Goal: Information Seeking & Learning: Learn about a topic

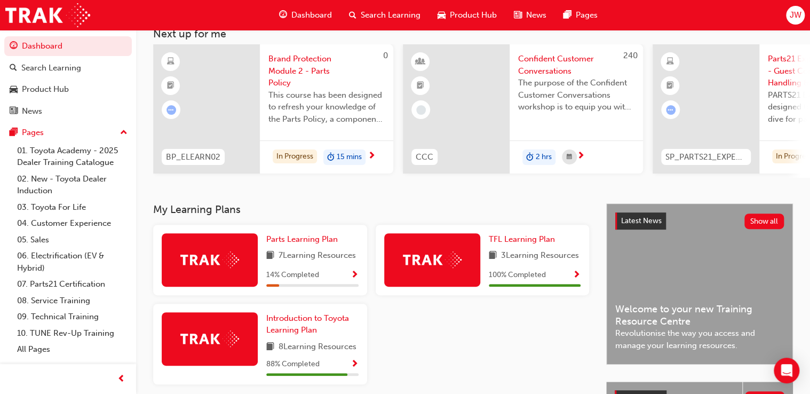
scroll to position [171, 0]
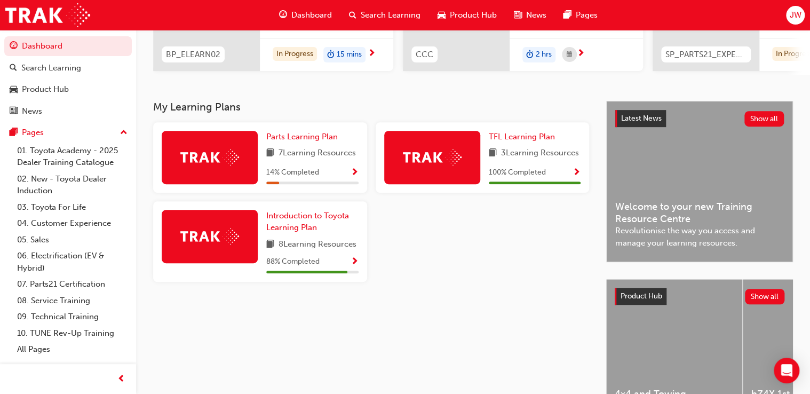
click at [209, 247] on div at bounding box center [210, 236] width 96 height 53
click at [329, 268] on div "88 % Completed" at bounding box center [312, 261] width 92 height 13
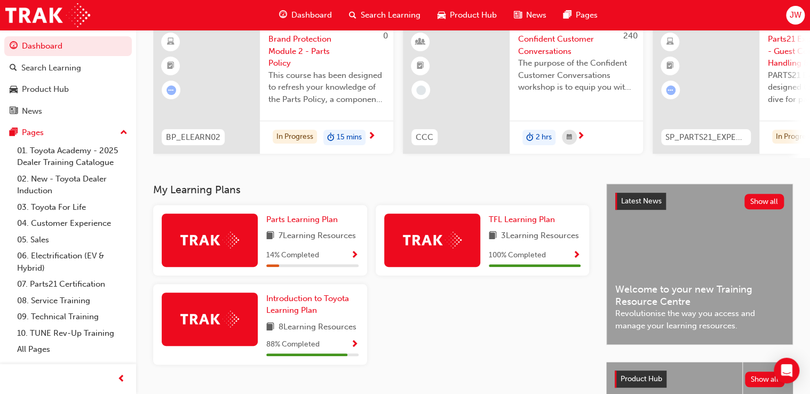
scroll to position [0, 0]
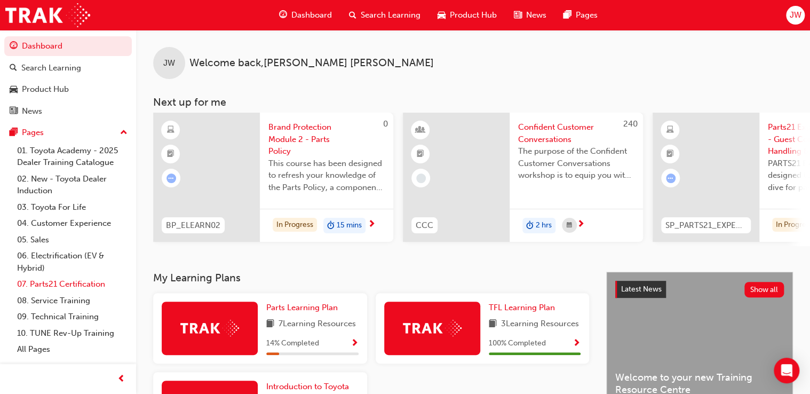
click at [51, 285] on link "07. Parts21 Certification" at bounding box center [72, 284] width 119 height 17
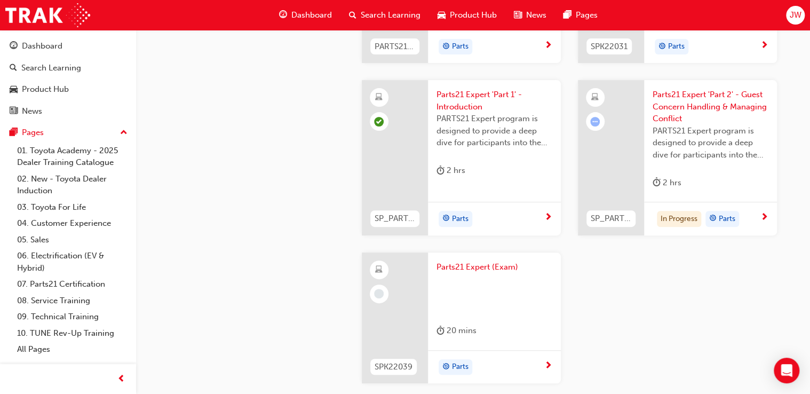
scroll to position [2005, 0]
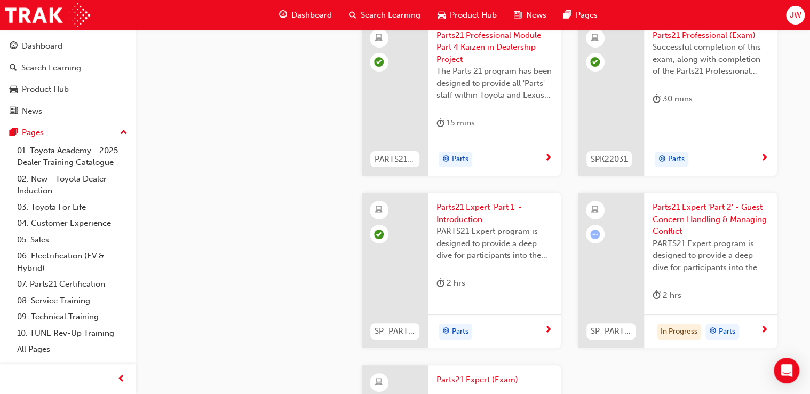
click at [677, 294] on div "2 hrs" at bounding box center [666, 295] width 29 height 13
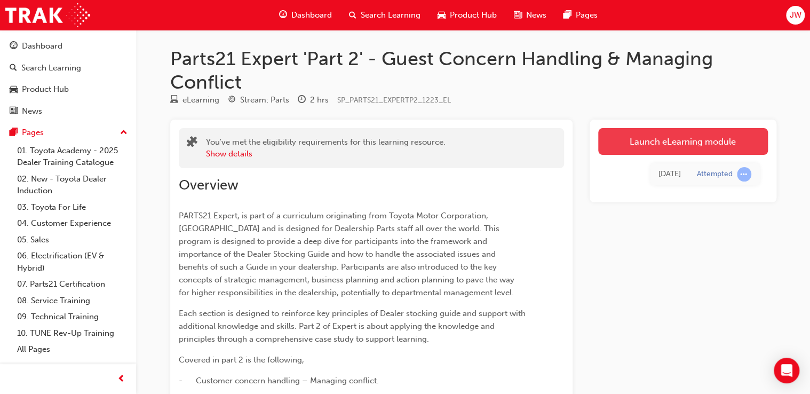
click at [671, 145] on link "Launch eLearning module" at bounding box center [683, 141] width 170 height 27
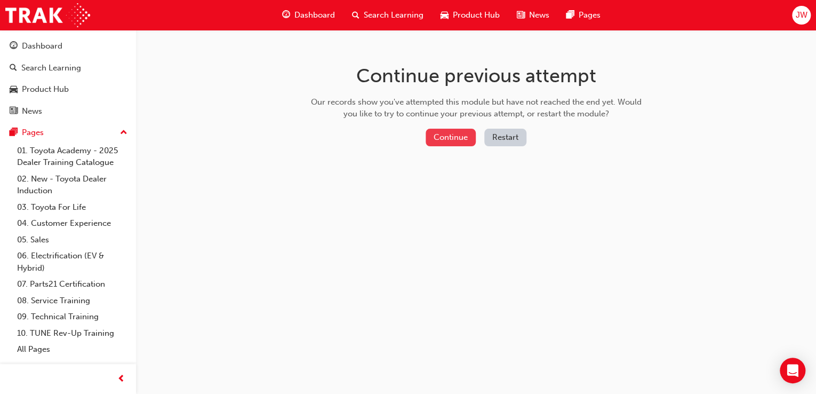
click at [451, 140] on button "Continue" at bounding box center [451, 138] width 50 height 18
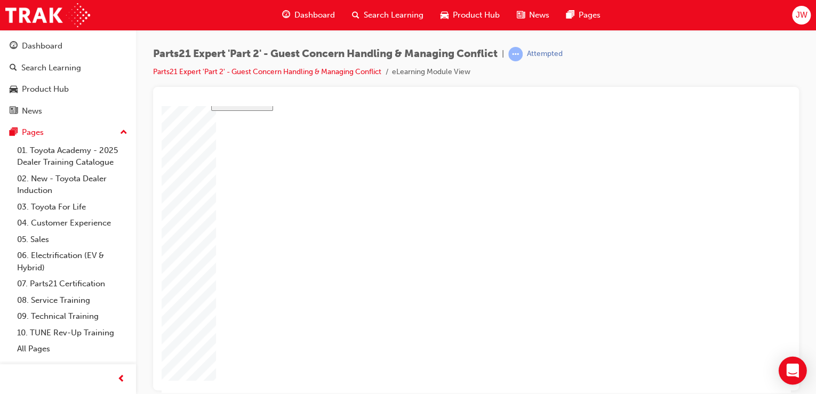
click at [787, 368] on icon "Open Intercom Messenger" at bounding box center [793, 371] width 14 height 14
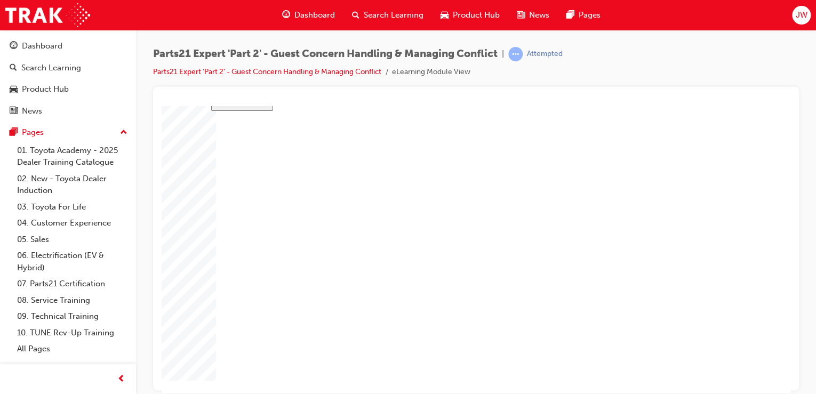
type input "3"
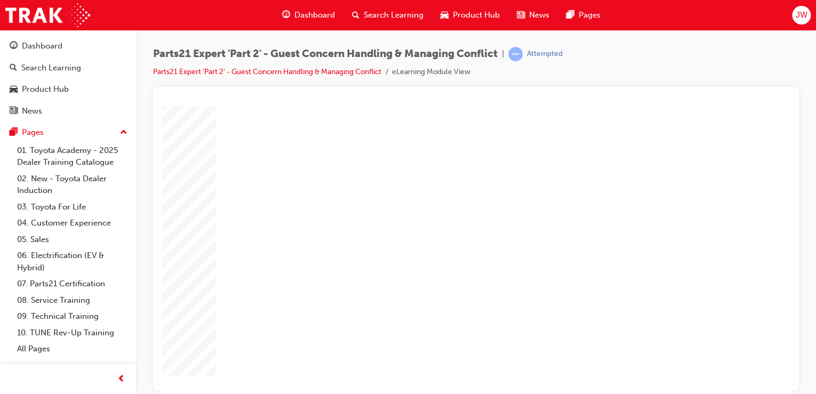
type input "1"
type input "16"
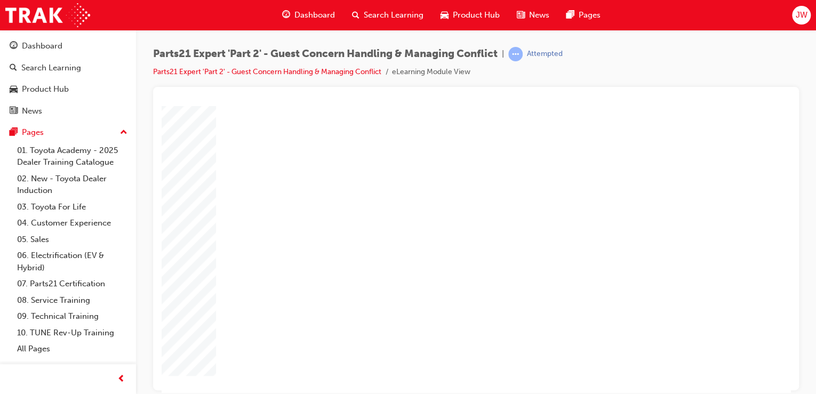
type input "4"
type input "1"
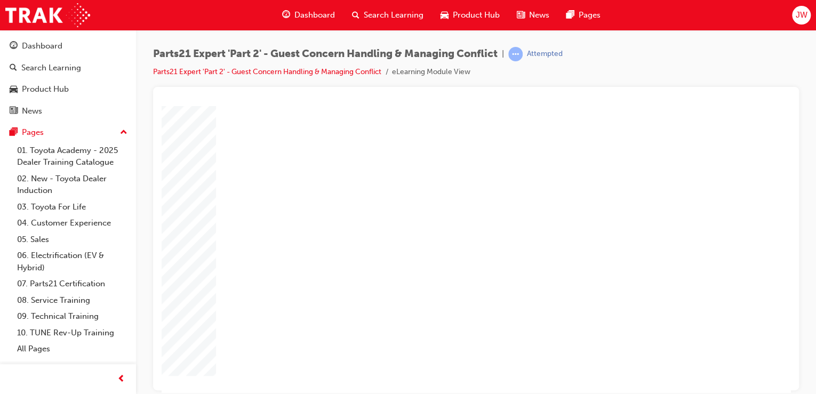
type input "12"
drag, startPoint x: 535, startPoint y: 257, endPoint x: 510, endPoint y: 254, distance: 25.8
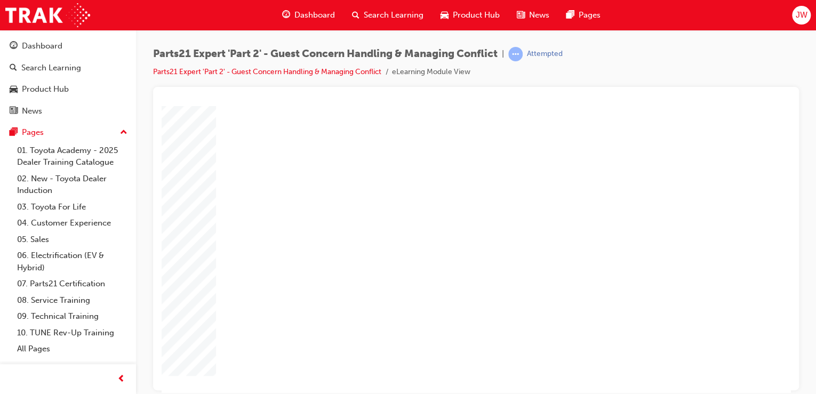
type input "2"
type input "3"
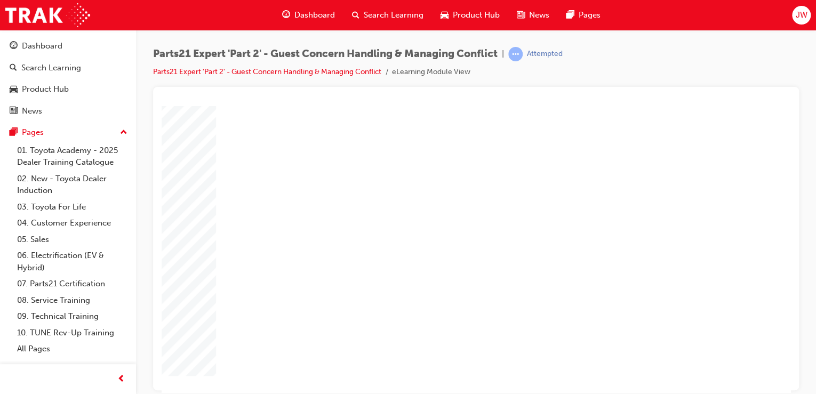
type input "3"
type input "6"
type input "67"
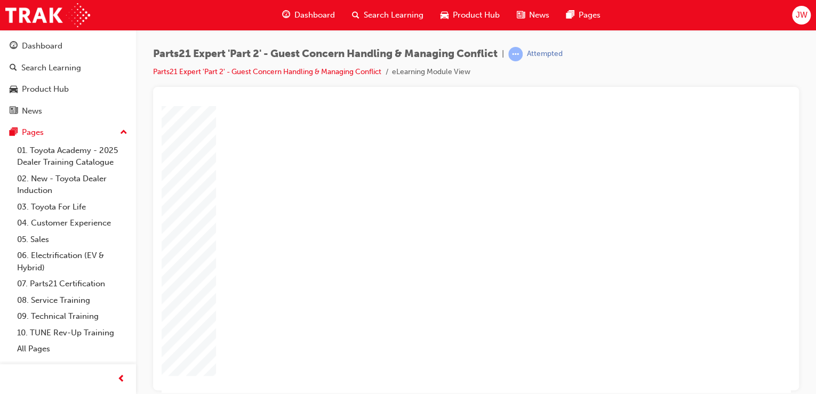
type input "67"
type input "2"
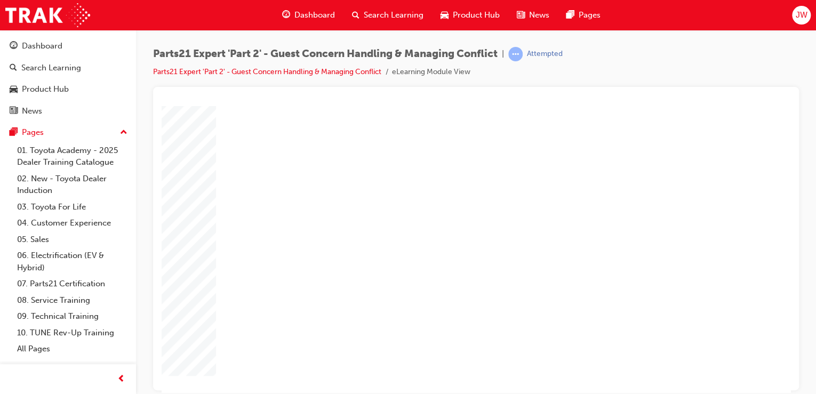
type input "2"
type input "3"
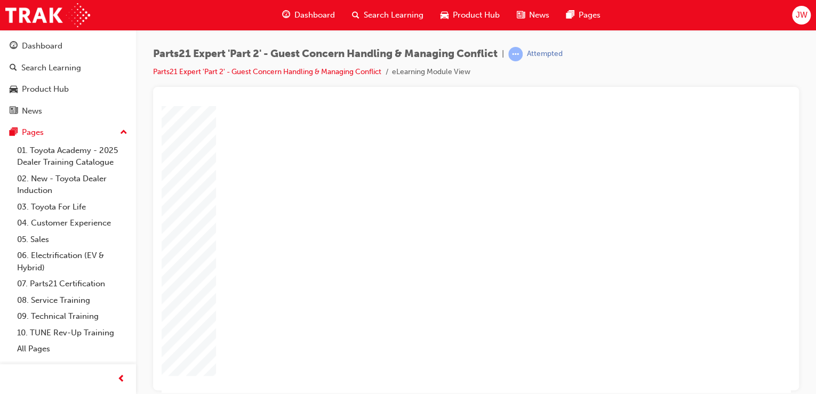
type input "6"
type input "67"
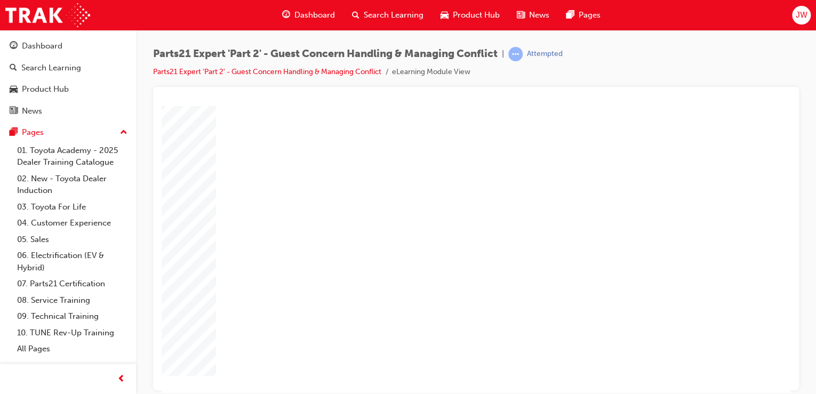
type input "4"
type input "1"
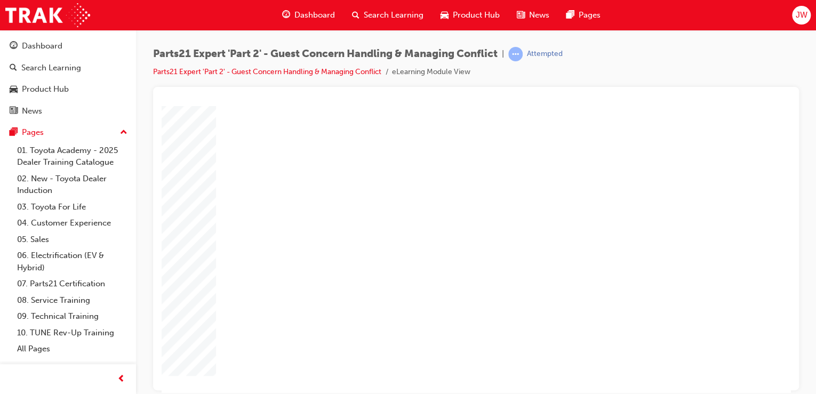
type input "16"
type input "2"
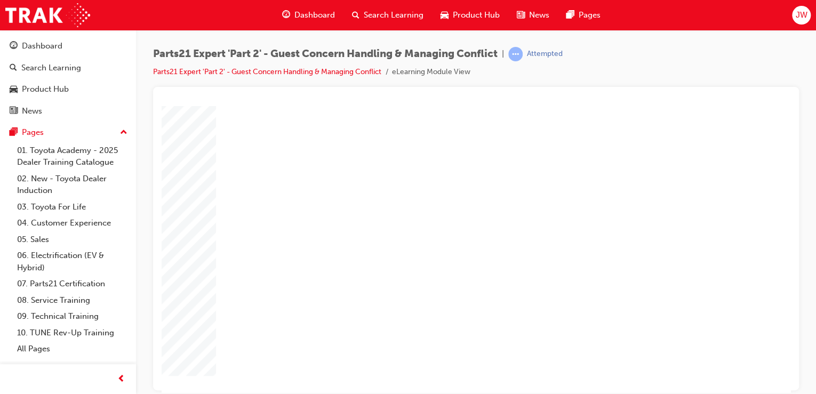
type input "25"
type input "16"
type input "4"
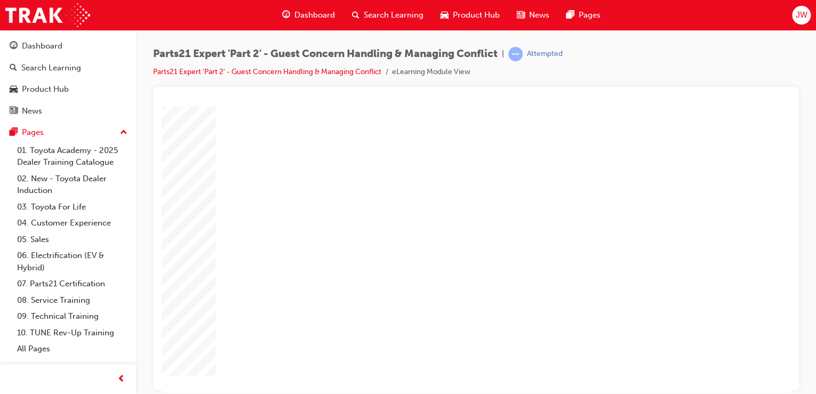
type input "12"
type input "2"
type input "67"
type input "2"
type input "3"
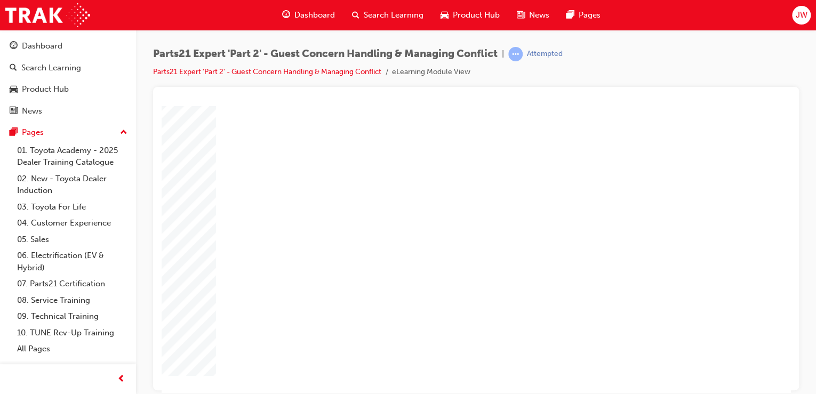
type input "67"
type input "4"
type input "16"
type input "25"
type input "16"
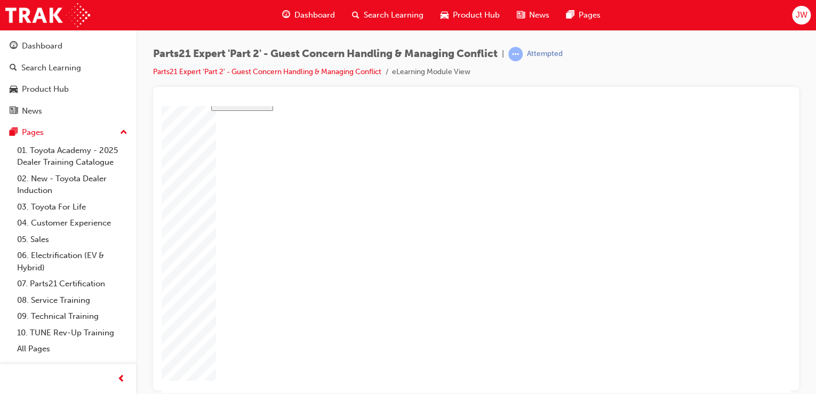
type input "4"
type input "12"
type input "2"
type input "67"
type input "2"
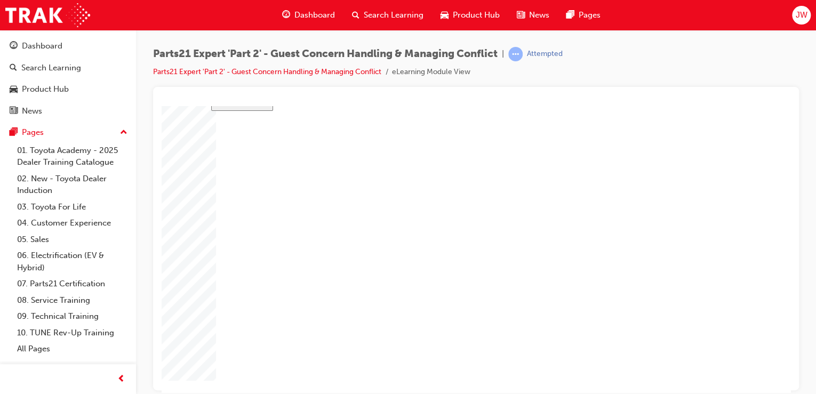
type input "3"
type input "67"
type input "4"
type input "16"
type input "25"
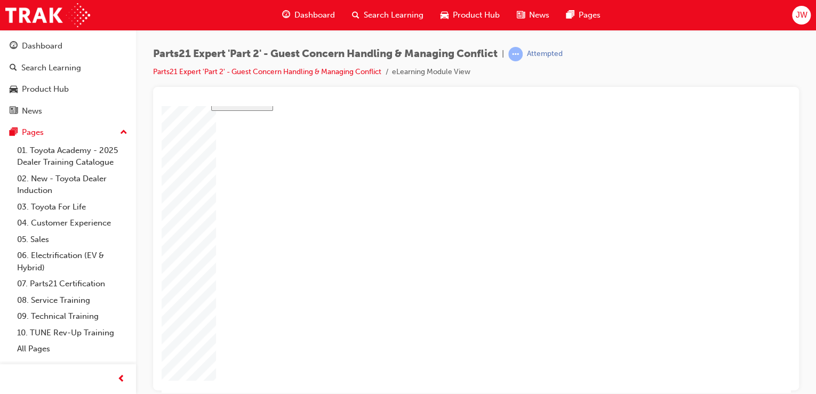
type input "16"
type input "4"
type input "12"
type input "2"
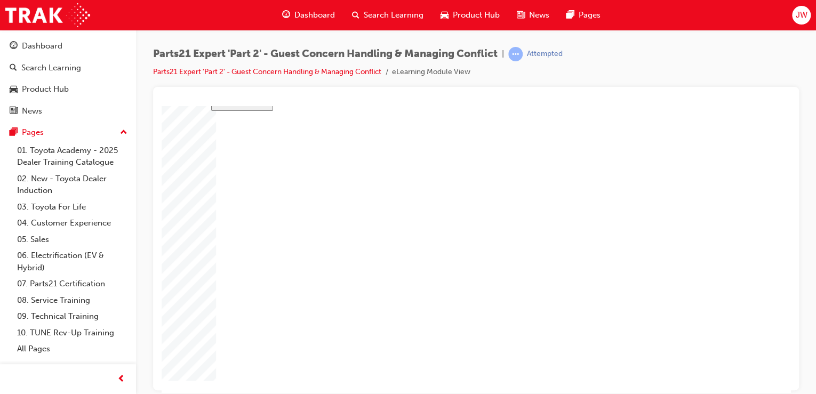
type input "67"
type input "2"
type input "3"
type input "67"
type input "4"
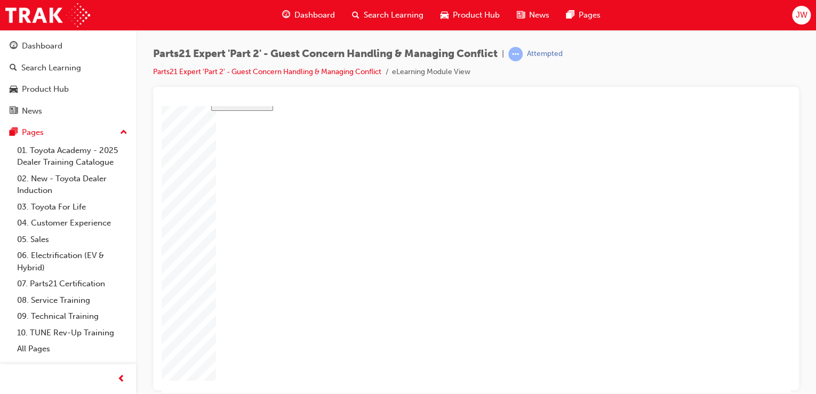
type input "16"
type input "25"
type input "16"
type input "4"
type input "12"
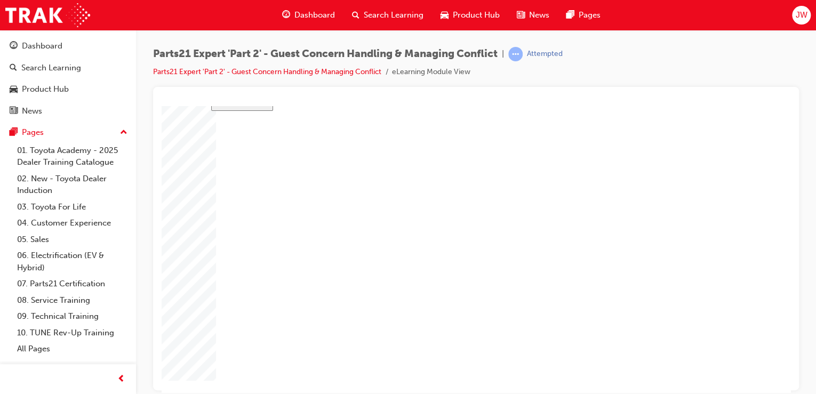
type input "2"
type input "67"
type input "2"
type input "3"
type input "67"
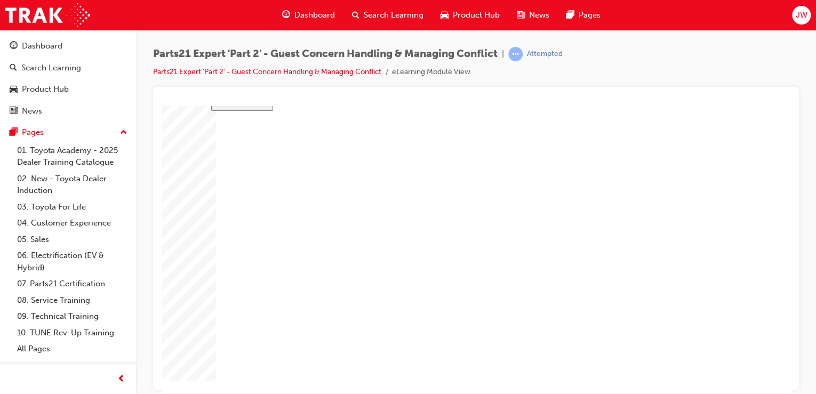
type input "4"
type input "16"
type input "25"
drag, startPoint x: 533, startPoint y: 258, endPoint x: 512, endPoint y: 258, distance: 21.3
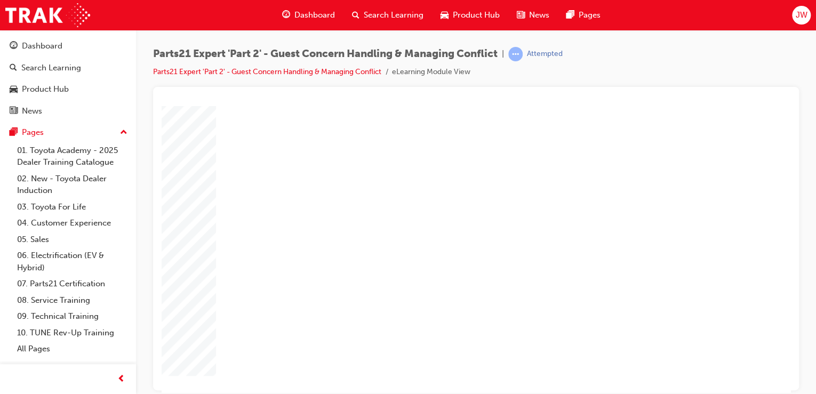
type input "3"
type input "1"
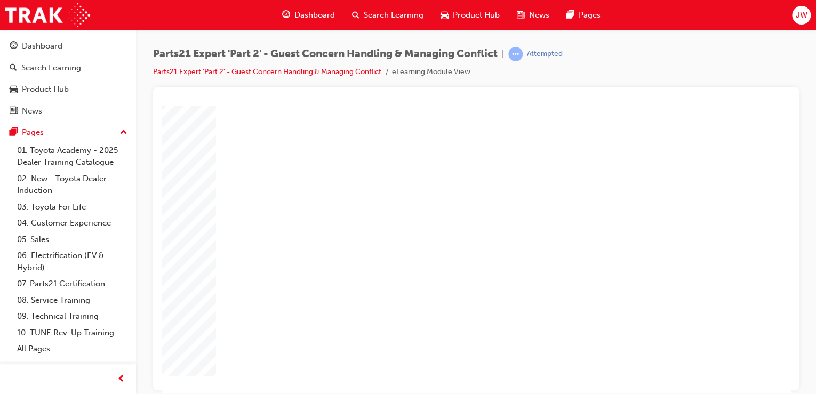
type input "1"
type input "10"
type input "100"
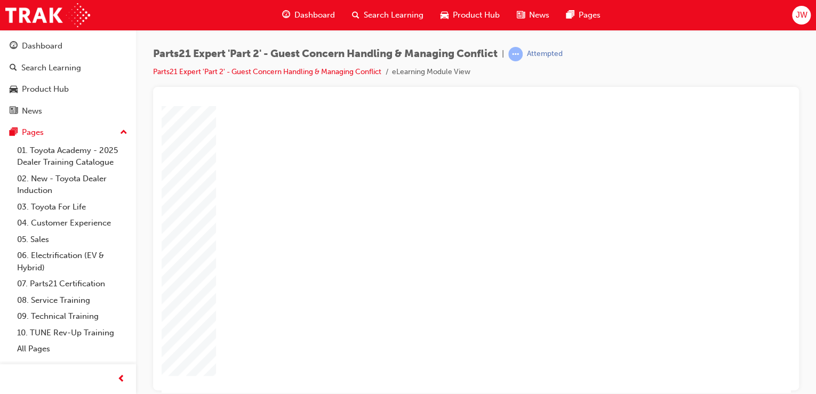
type input "100"
type input "16"
type input "4"
type input "12"
type input "3"
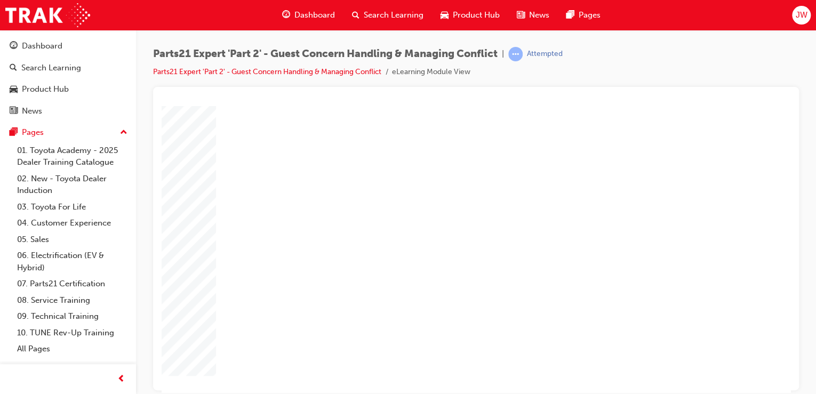
type input "100"
type input "2"
type input "3"
type input "67"
type input "4"
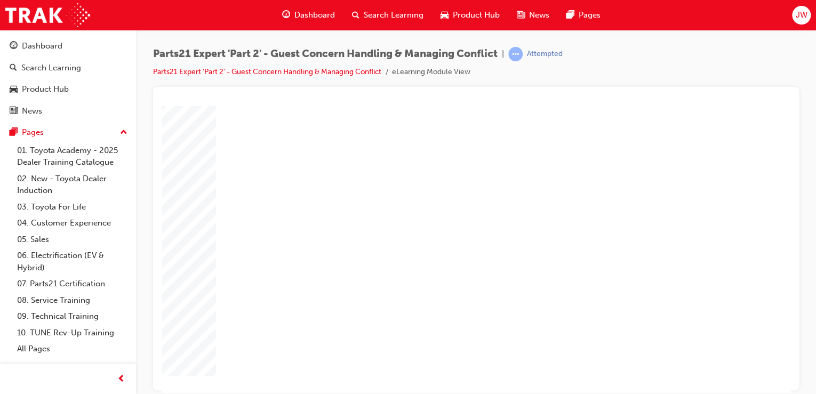
type input "16"
type input "25"
type input "16"
type input "4"
type input "12"
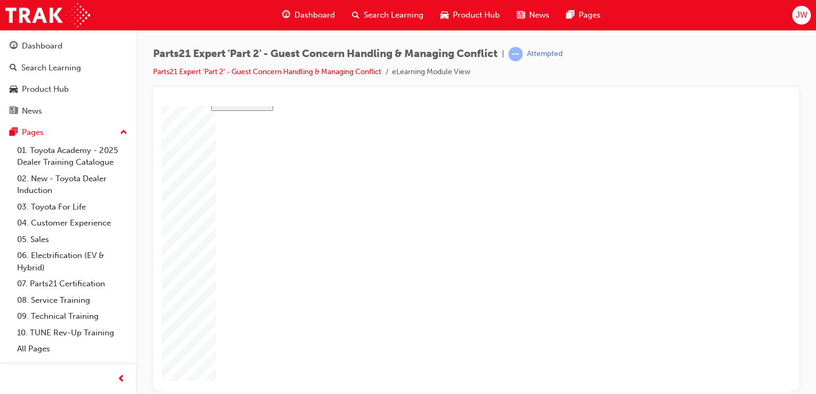
type input "3"
type input "100"
type input "2"
type input "3"
type input "67"
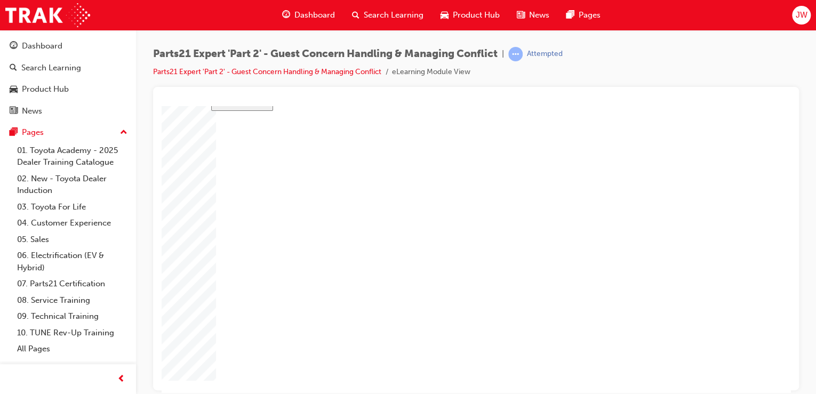
type input "4"
type input "16"
type input "25"
drag, startPoint x: 519, startPoint y: 294, endPoint x: 452, endPoint y: 297, distance: 66.7
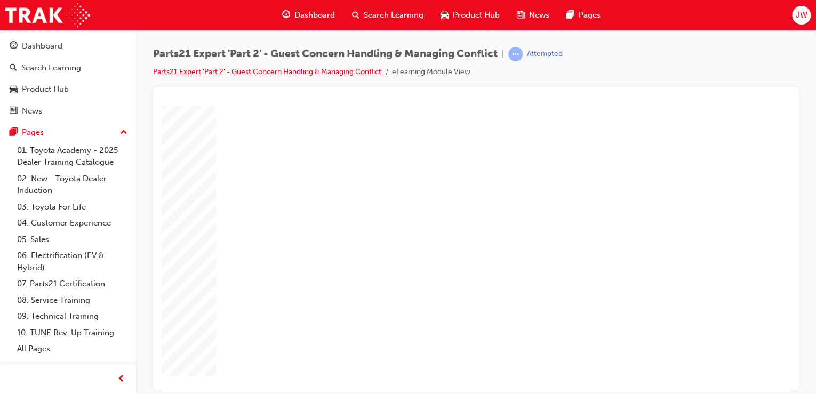
type input "1"
type input "12"
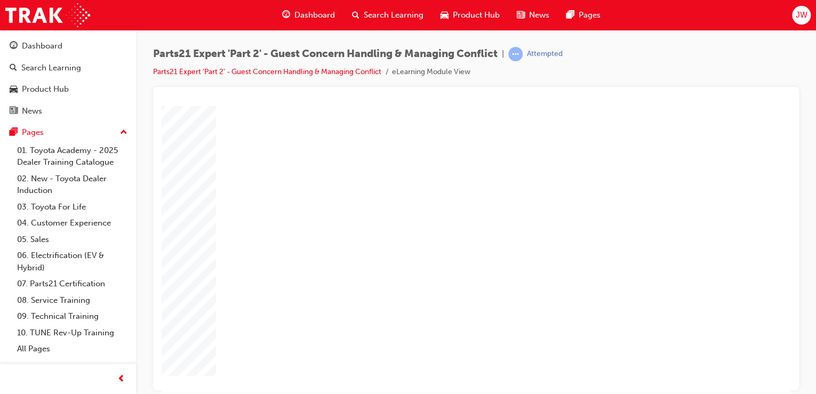
type input "12"
drag, startPoint x: 534, startPoint y: 301, endPoint x: 511, endPoint y: 300, distance: 22.5
type input "6"
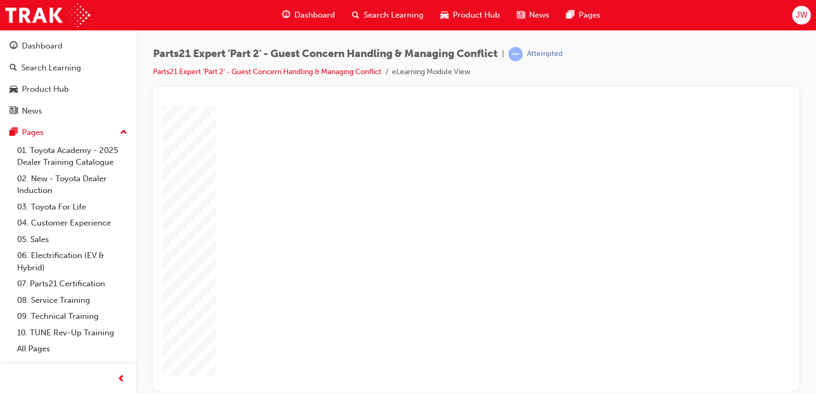
type input "1"
type input "17"
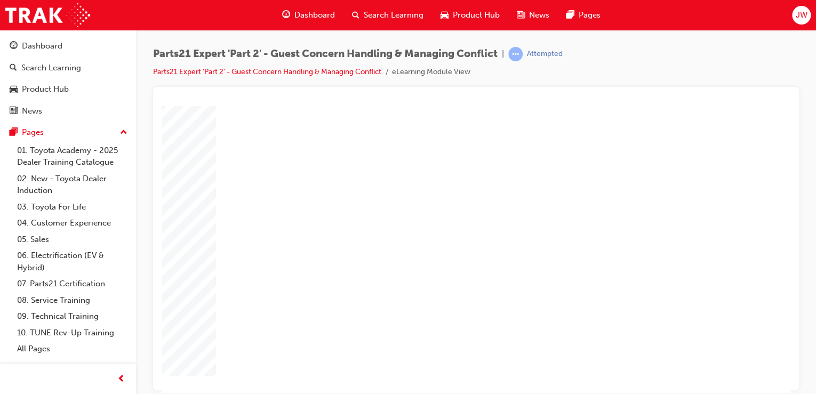
type input "16"
type input "4"
type input "12"
type input "3"
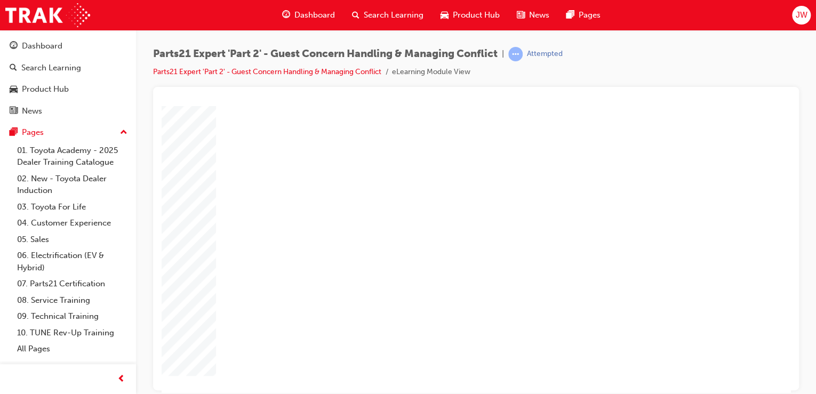
type input "100"
type input "2"
type input "12"
type input "17"
type input "4"
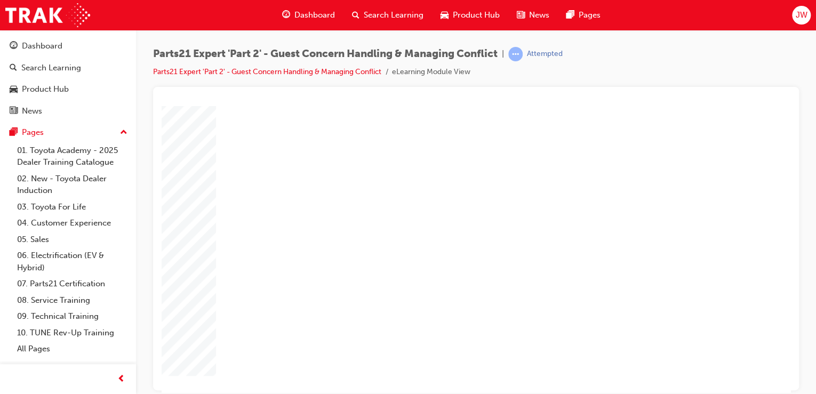
type input "16"
type input "25"
type input "16"
type input "4"
type input "12"
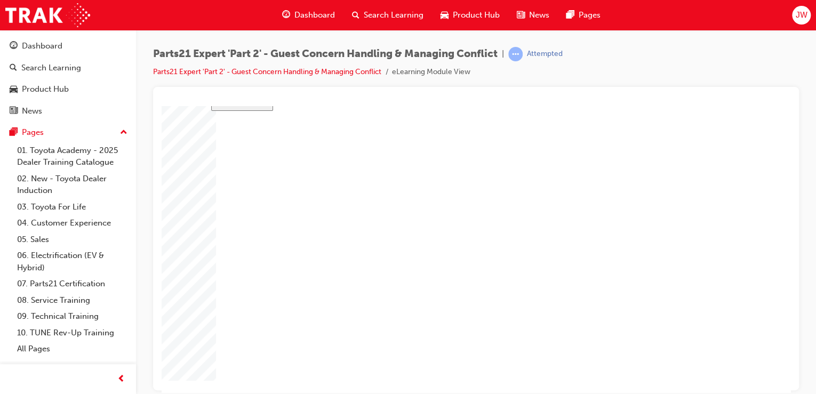
type input "3"
type input "100"
type input "2"
type input "12"
type input "17"
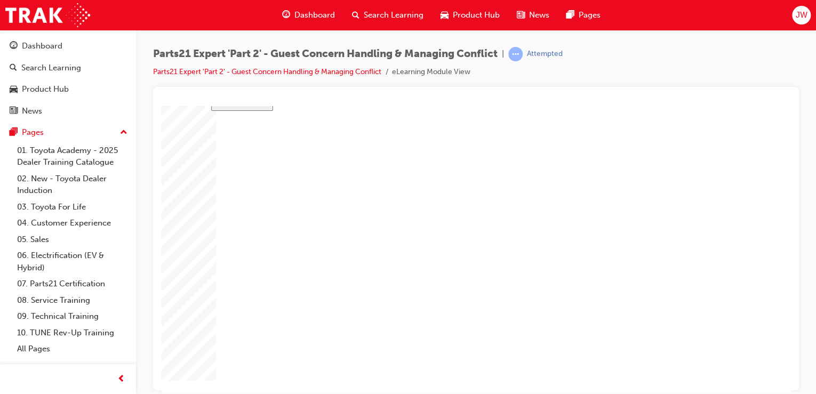
type input "4"
type input "16"
type input "25"
type input "3"
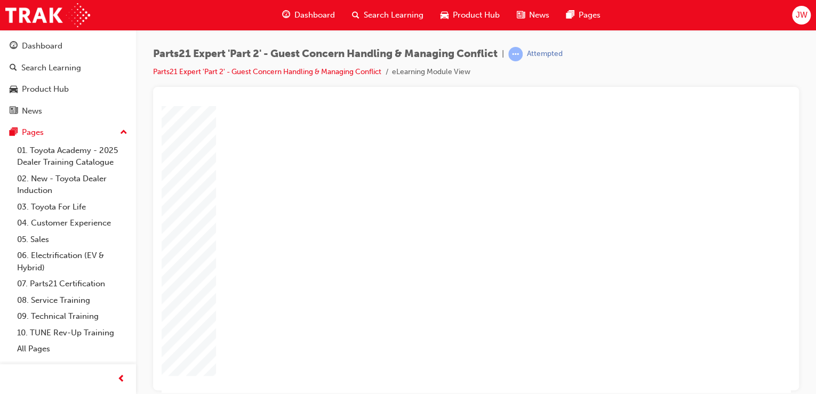
type input "3"
drag, startPoint x: 534, startPoint y: 302, endPoint x: 498, endPoint y: 300, distance: 36.4
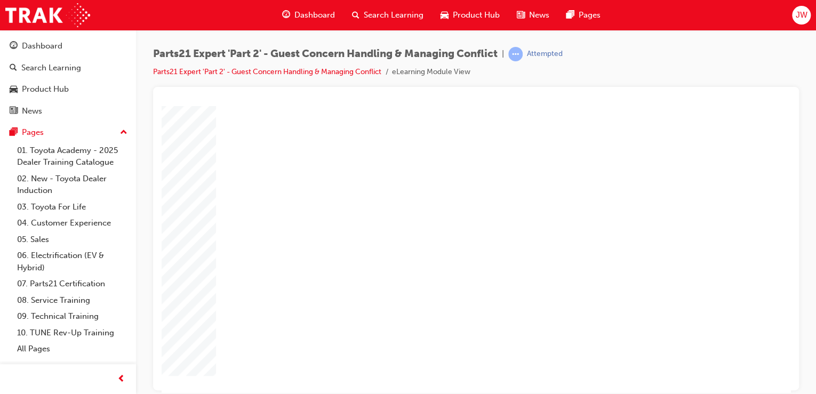
type input "1"
type input "2"
type input "25"
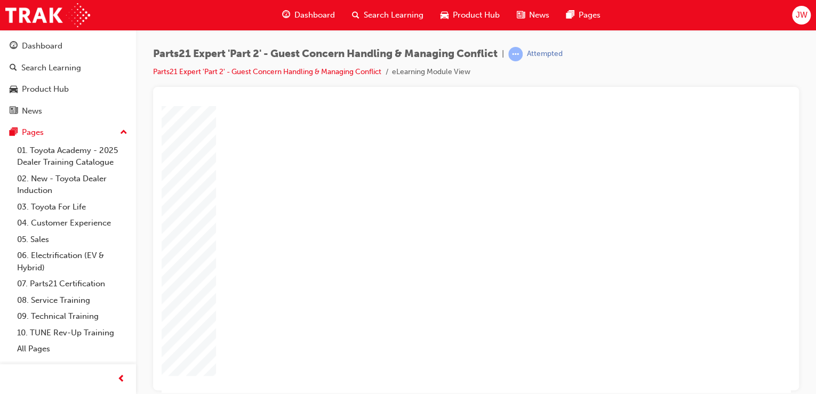
type input "25"
type input "16"
type input "4"
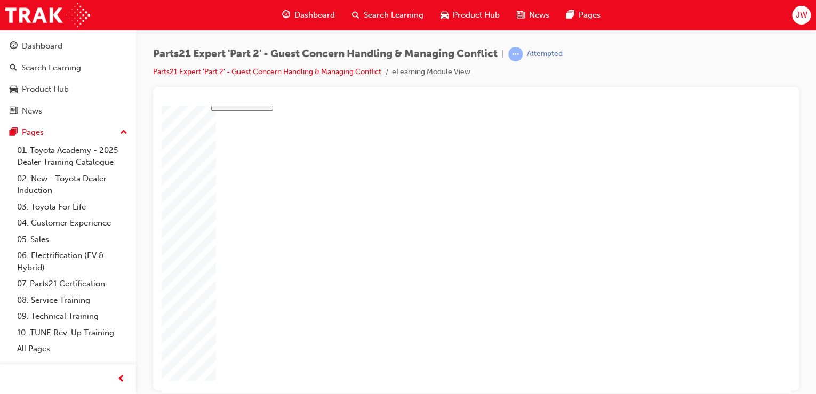
type input "12"
type input "3"
type input "100"
type input "3"
type input "12"
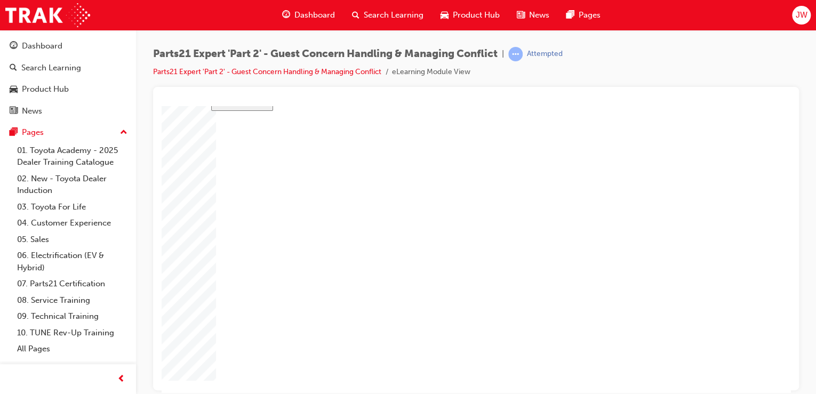
type input "25"
type input "4"
type input "16"
type input "25"
type input "16"
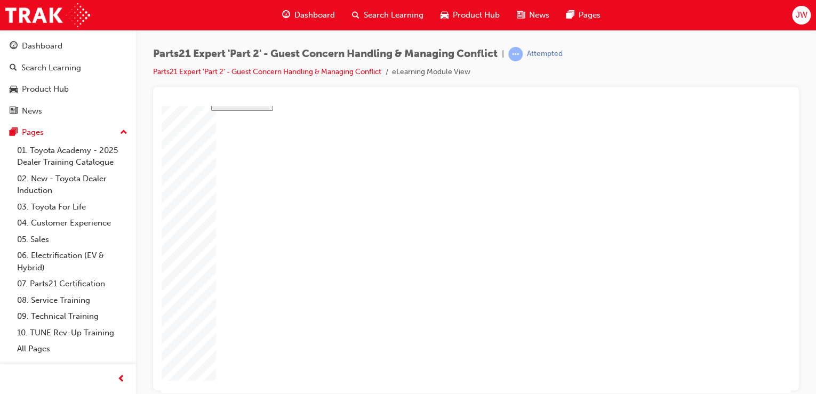
type input "4"
type input "12"
type input "3"
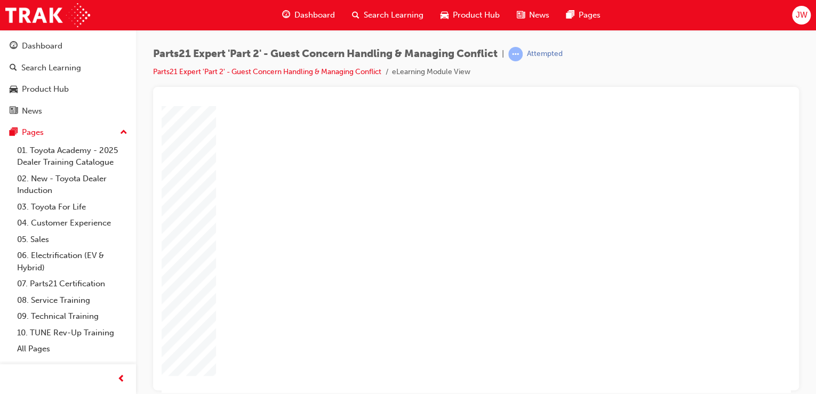
drag, startPoint x: 686, startPoint y: 363, endPoint x: 699, endPoint y: 362, distance: 13.4
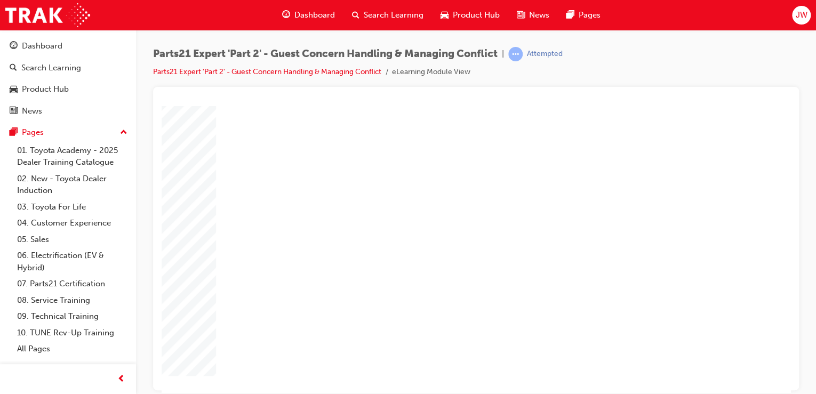
drag, startPoint x: 522, startPoint y: 292, endPoint x: 491, endPoint y: 293, distance: 30.4
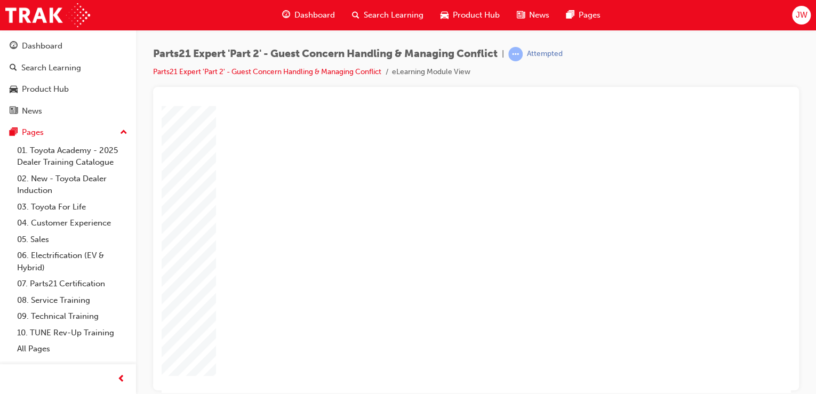
drag, startPoint x: 526, startPoint y: 302, endPoint x: 548, endPoint y: 304, distance: 22.5
click at [205, 259] on body "slide: Course Completion Rectangle 1 Rectangle 2 That was incorrect, please try…" at bounding box center [476, 195] width 629 height 286
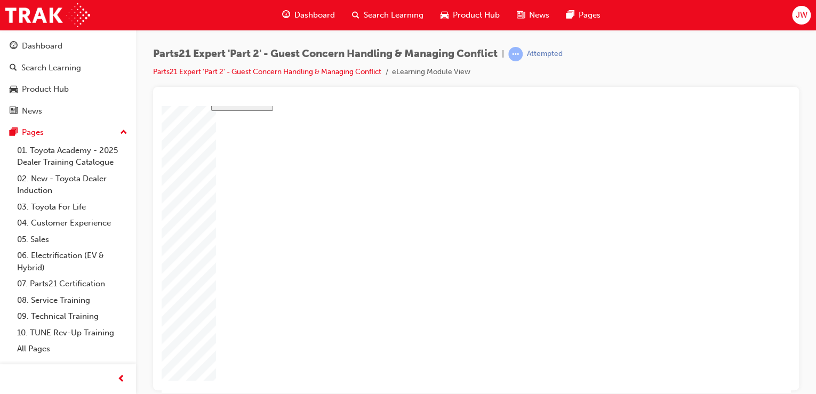
click at [175, 292] on body "slide: Course Completion Rectangle 1 Rectangle 2 That was incorrect, please try…" at bounding box center [476, 195] width 629 height 286
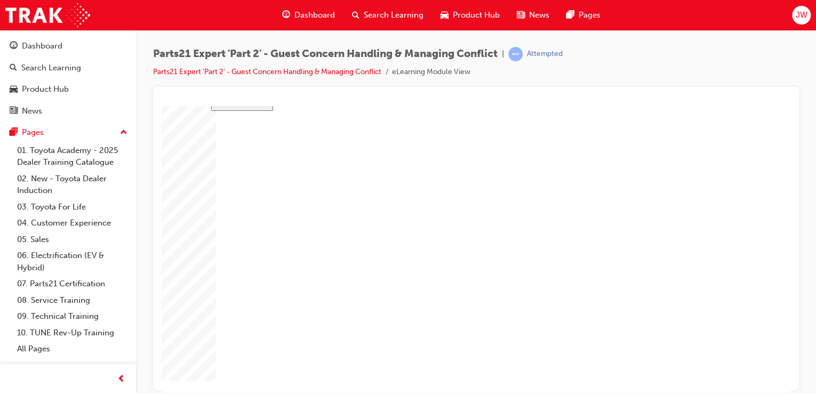
click at [522, 104] on div at bounding box center [476, 100] width 629 height 11
click at [802, 20] on span "JW" at bounding box center [801, 15] width 12 height 12
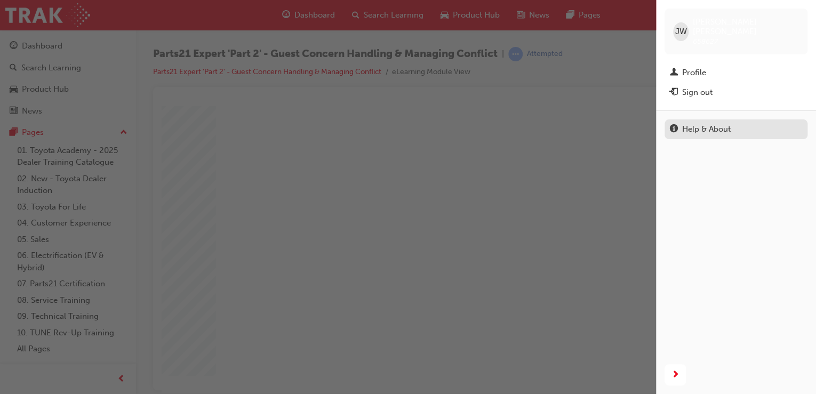
click at [702, 123] on div "Help & About" at bounding box center [706, 129] width 49 height 12
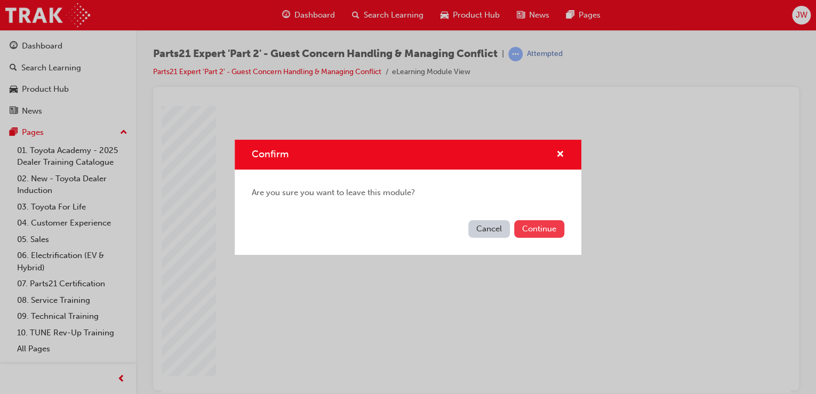
click at [562, 226] on button "Continue" at bounding box center [539, 229] width 50 height 18
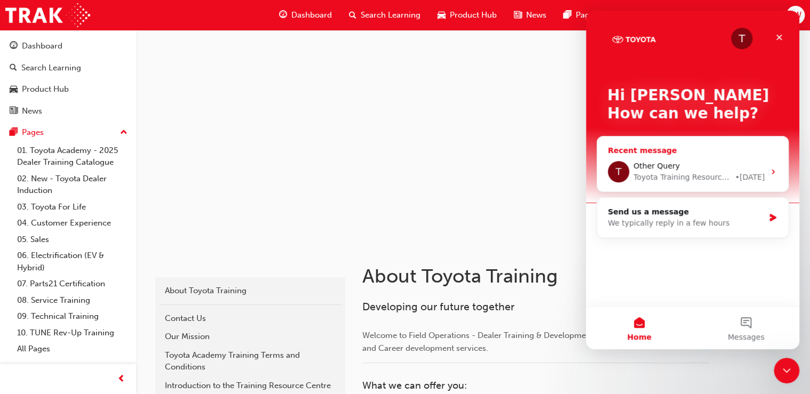
click at [705, 164] on div "Other Query" at bounding box center [698, 166] width 131 height 11
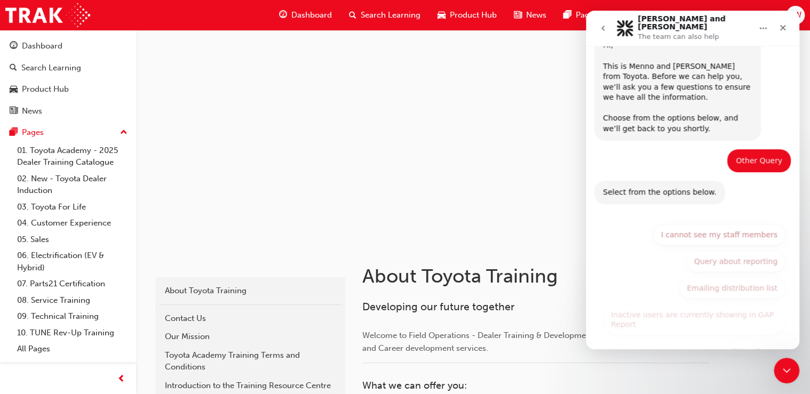
scroll to position [68, 0]
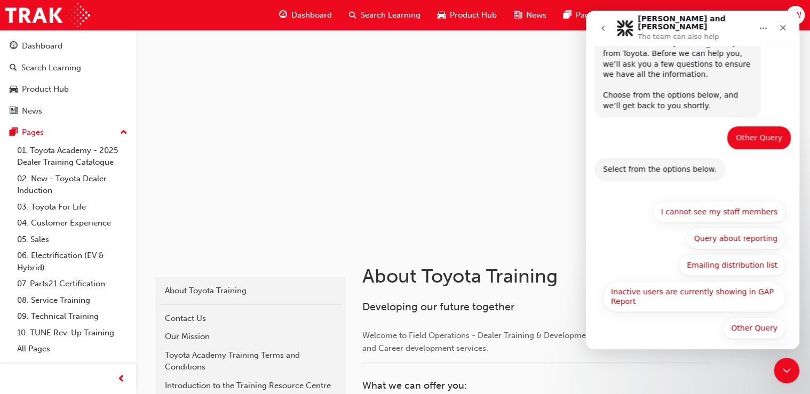
click at [655, 332] on div "Other Query I cannot see my staff members Query about reporting Emailing distri…" at bounding box center [692, 272] width 186 height 143
click at [782, 26] on icon "Close" at bounding box center [783, 28] width 6 height 6
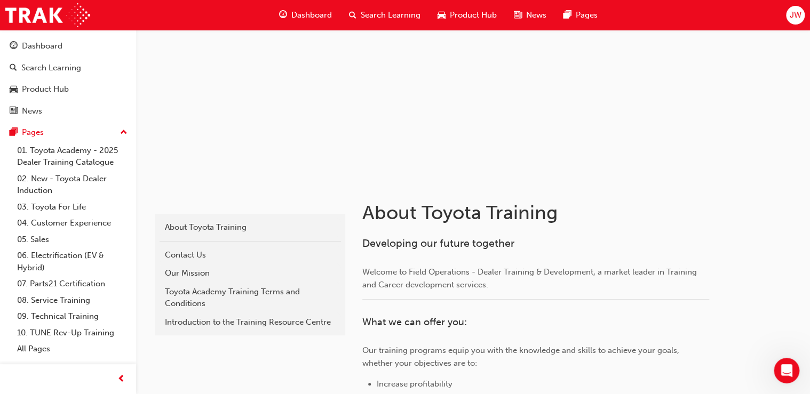
scroll to position [0, 0]
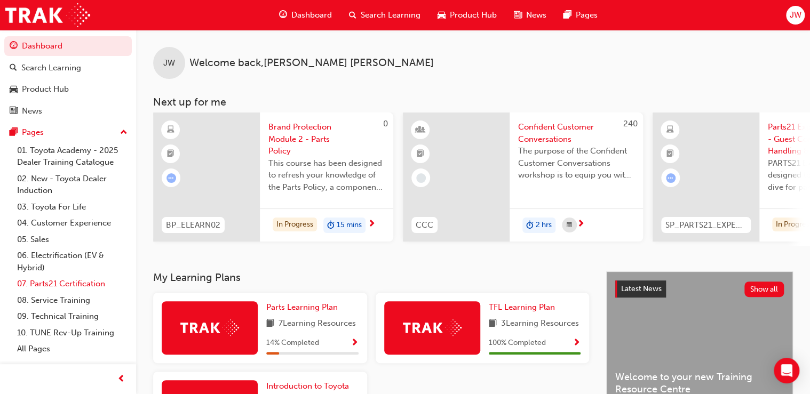
click at [65, 286] on link "07. Parts21 Certification" at bounding box center [72, 284] width 119 height 17
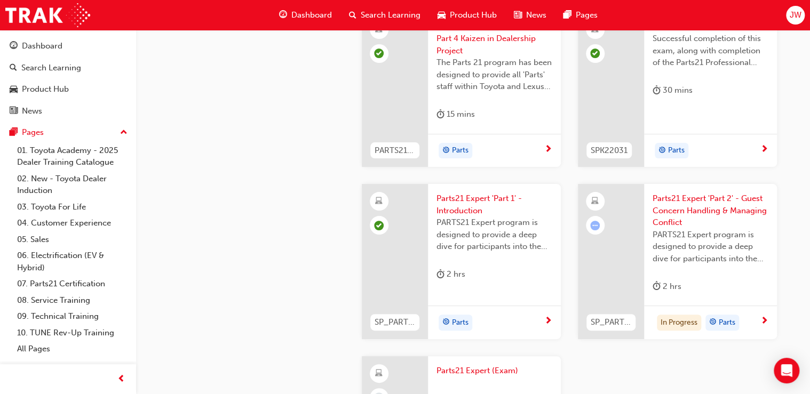
scroll to position [2218, 0]
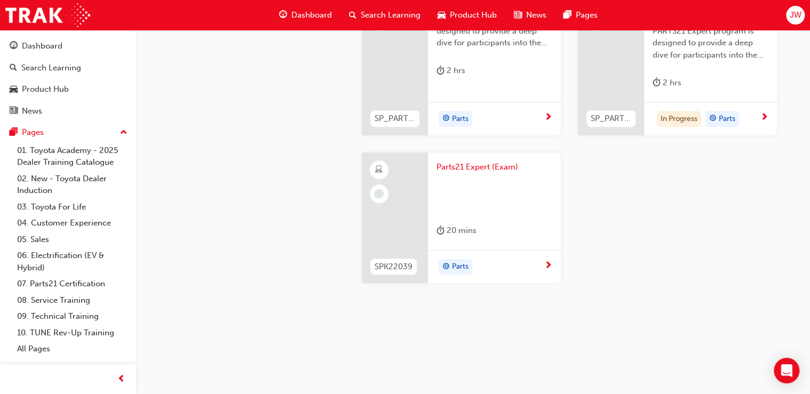
click at [637, 87] on div at bounding box center [611, 57] width 66 height 155
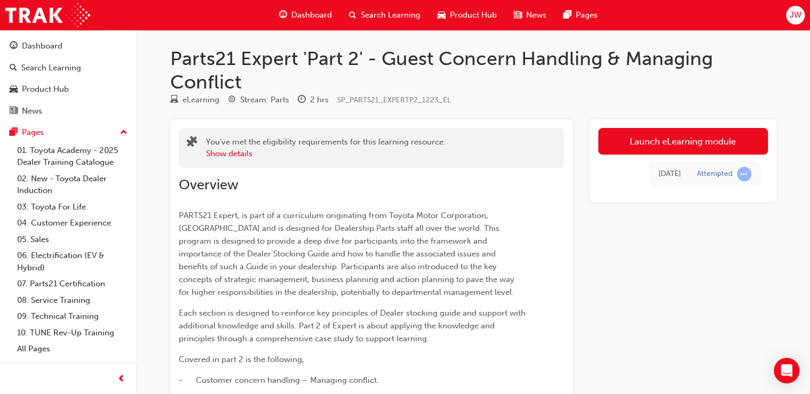
click at [645, 138] on link "Launch eLearning module" at bounding box center [683, 141] width 170 height 27
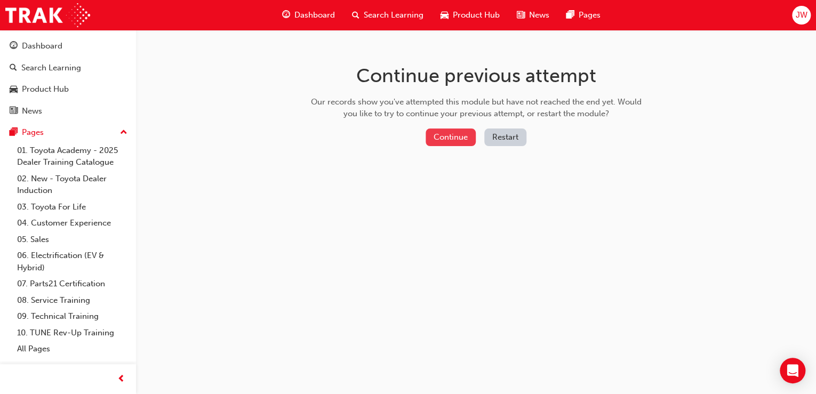
click at [444, 139] on button "Continue" at bounding box center [451, 138] width 50 height 18
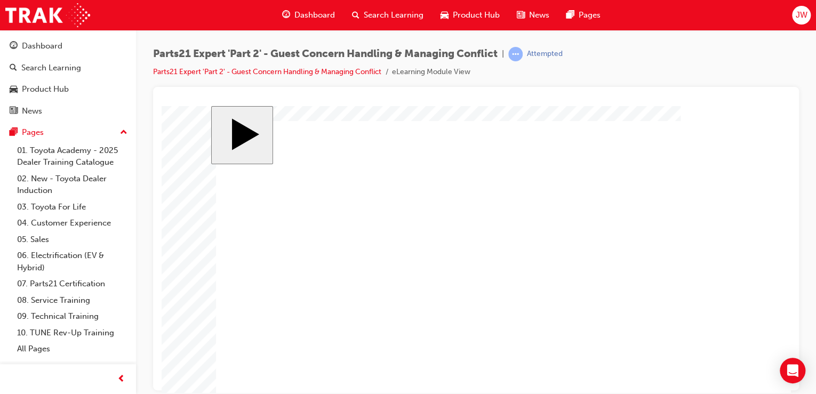
click at [179, 306] on body "slide: Parts 21 Group 1 Rectangular Callout 1 Oval 1 MENU Rectangle 6 HELP Rect…" at bounding box center [476, 249] width 629 height 286
type input "1"
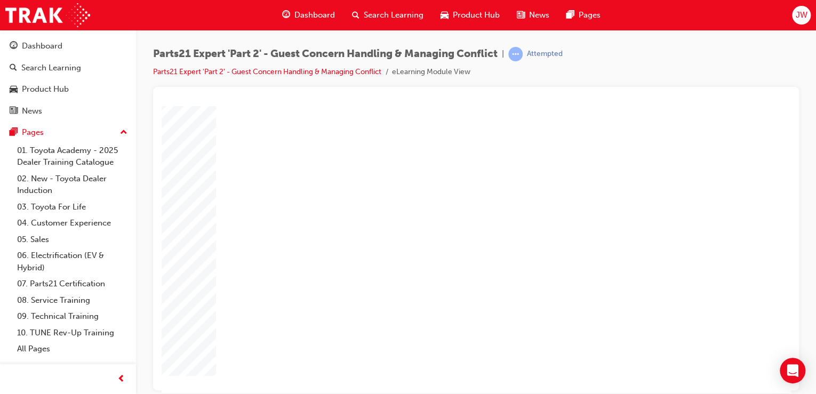
type input "16"
type input "4"
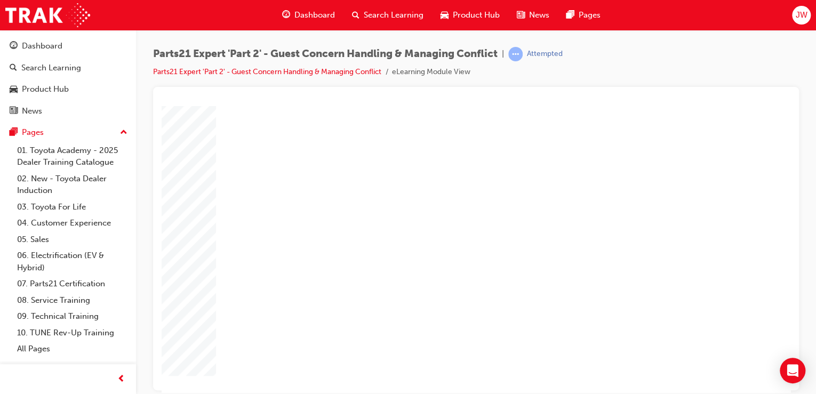
type input "4"
type input "1"
type input "12"
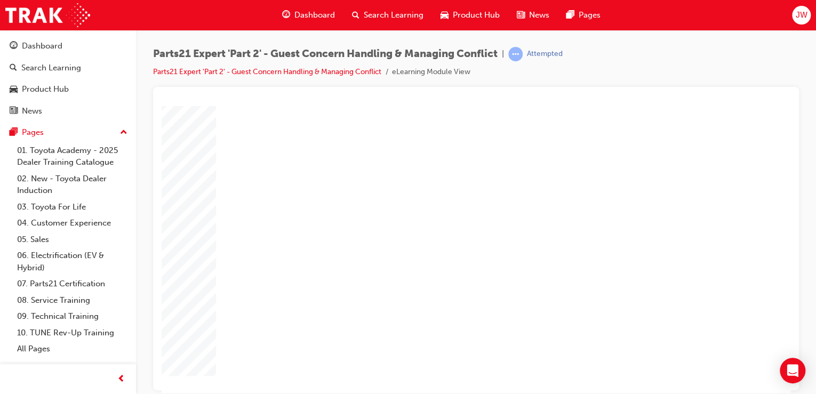
type input "12"
type input "3"
type input "6"
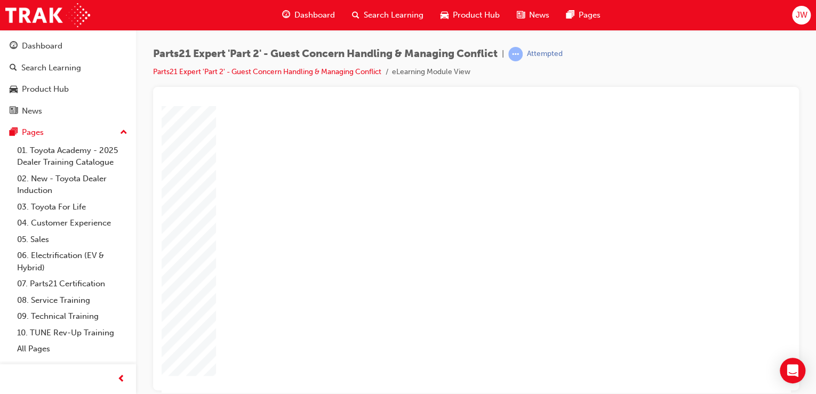
type input "6"
type input "5"
type input "50"
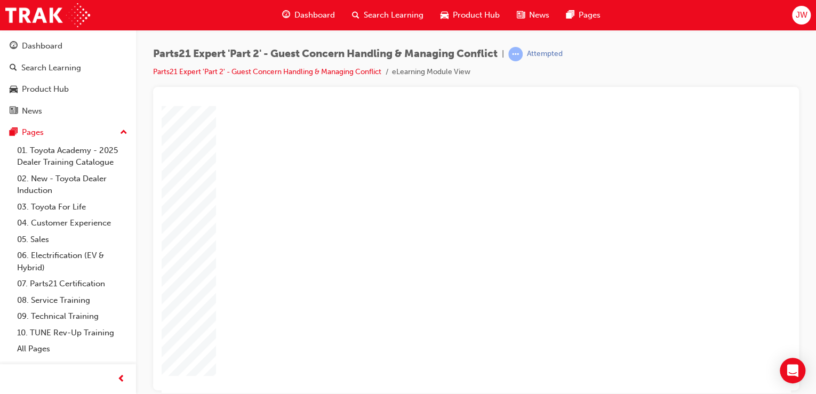
type input "50"
type input "3"
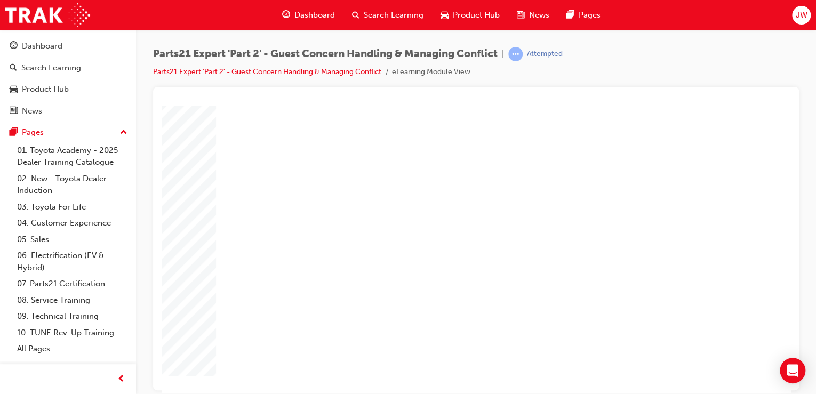
type input "3"
type input "1"
type input "10"
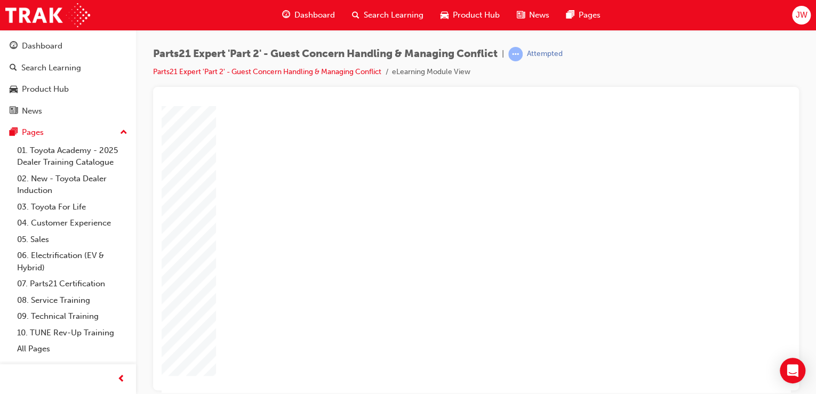
type input "100"
type input "3"
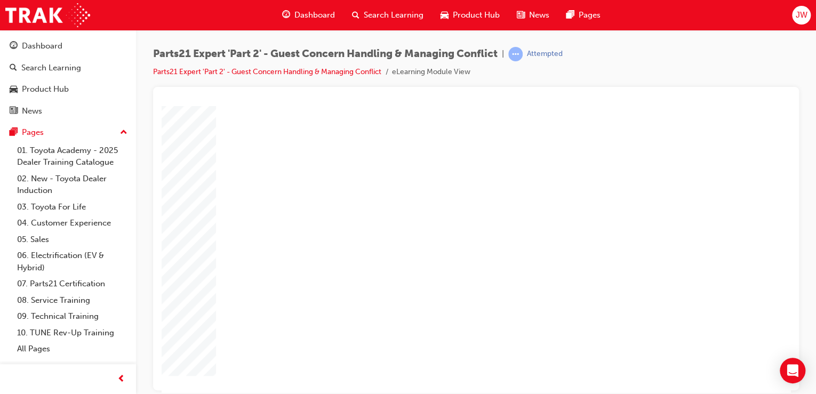
type input "3"
type input "1"
type input "16"
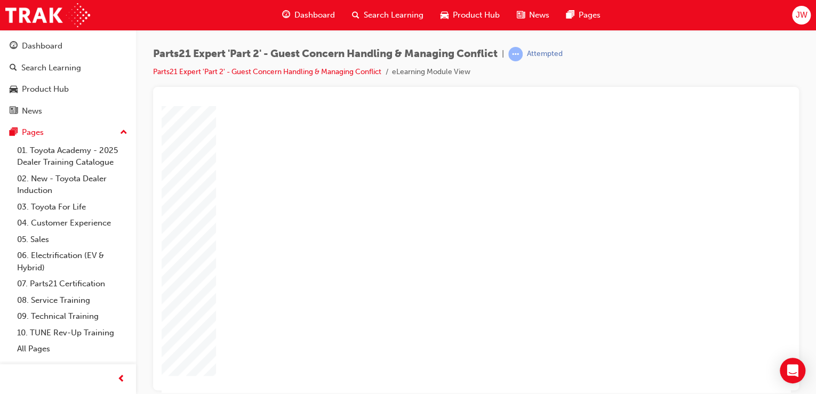
type input "16"
type input "1"
type input "19"
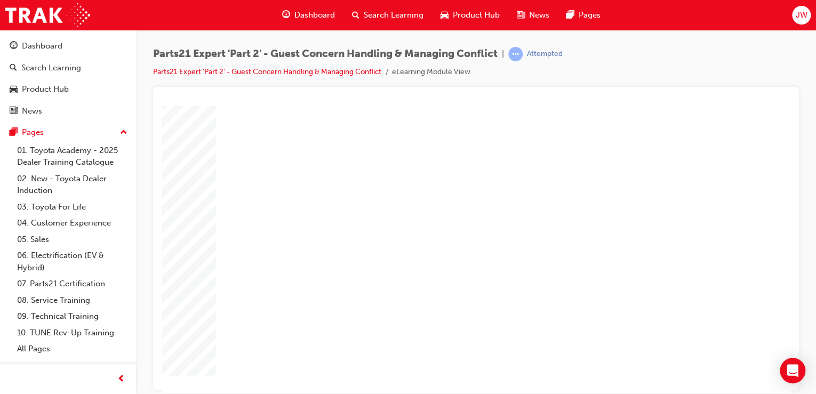
type input "19"
type input "5"
type input "1"
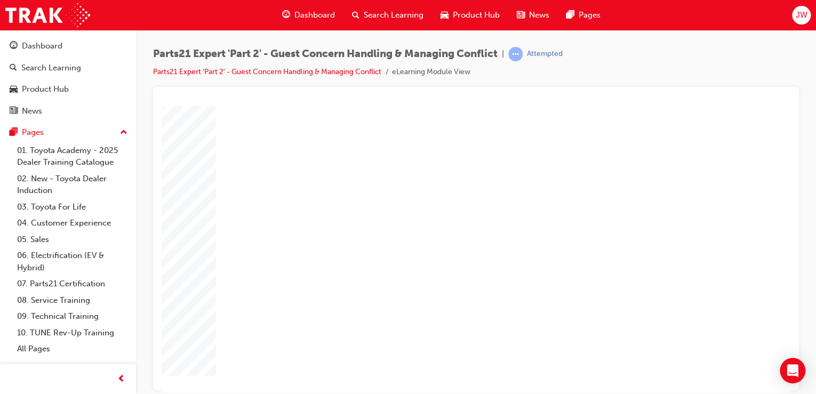
type input "1"
type input "16"
type input "3"
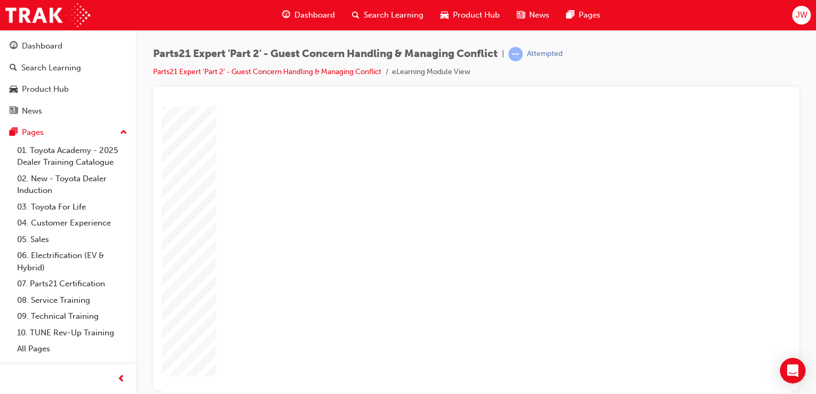
type input "3"
type input "31"
type input "16"
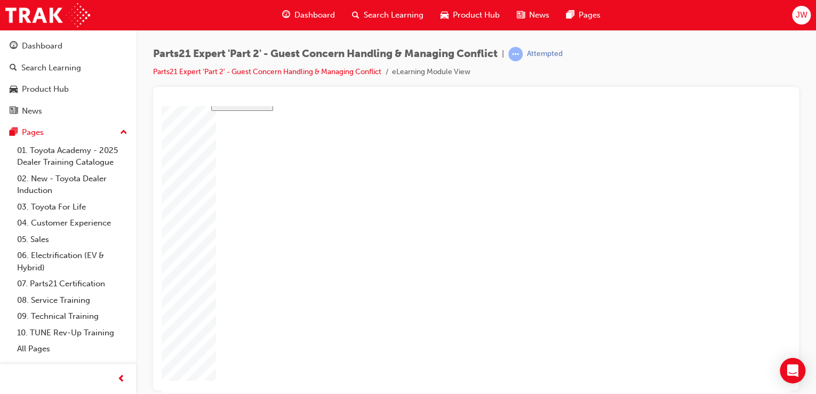
type input "4"
type input "12"
type input "3"
type input "100"
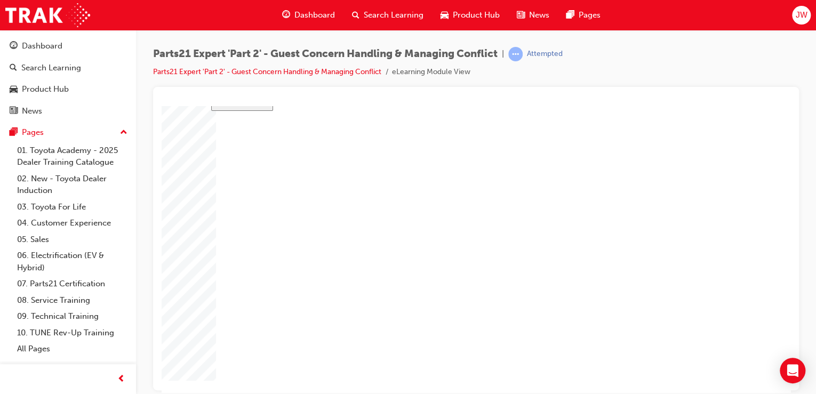
type input "3"
type input "16"
type input "19"
type input "5"
type input "16"
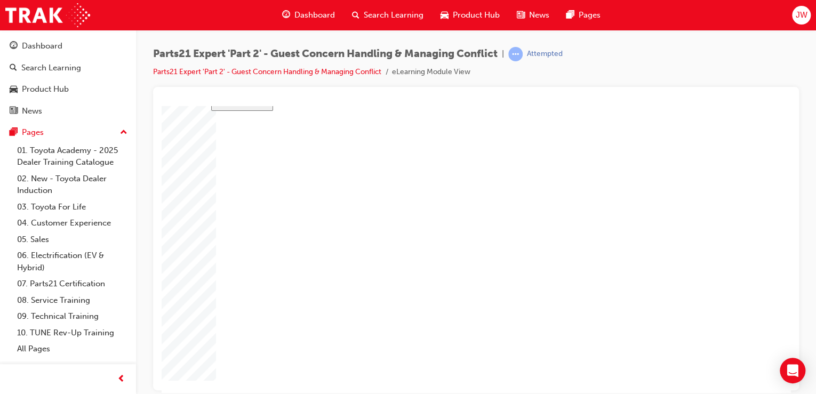
type input "31"
type input "16"
type input "4"
type input "12"
type input "3"
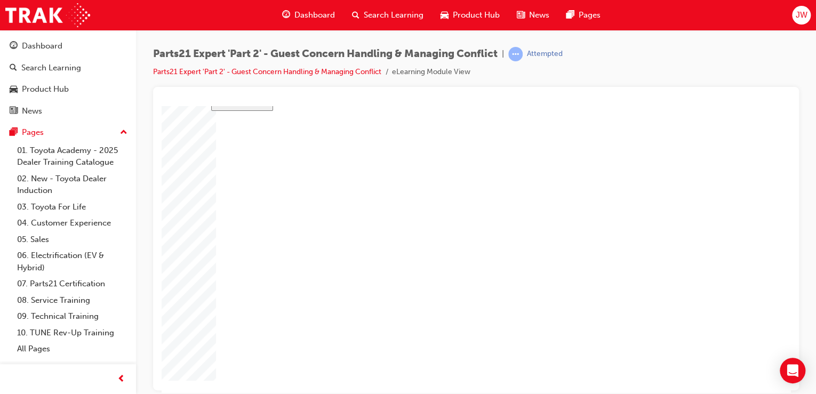
type input "100"
type input "3"
type input "16"
type input "19"
type input "5"
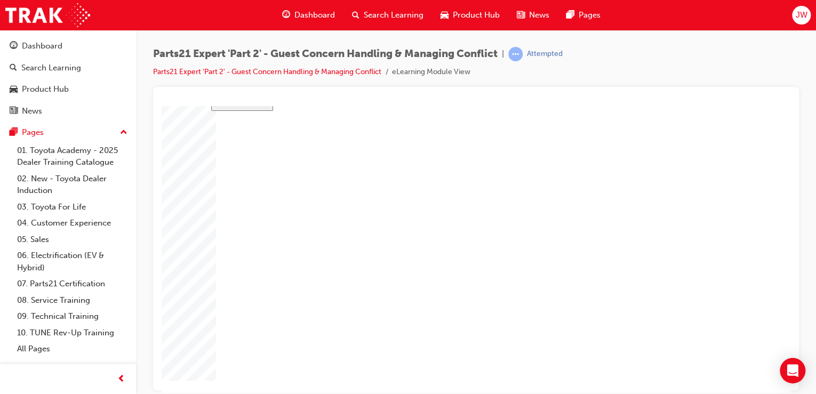
type input "16"
type input "31"
type input "6"
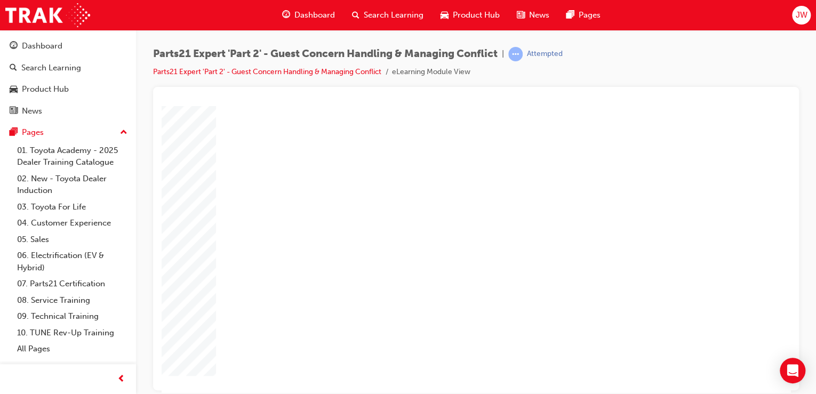
type input "6"
type input "5"
type input "50"
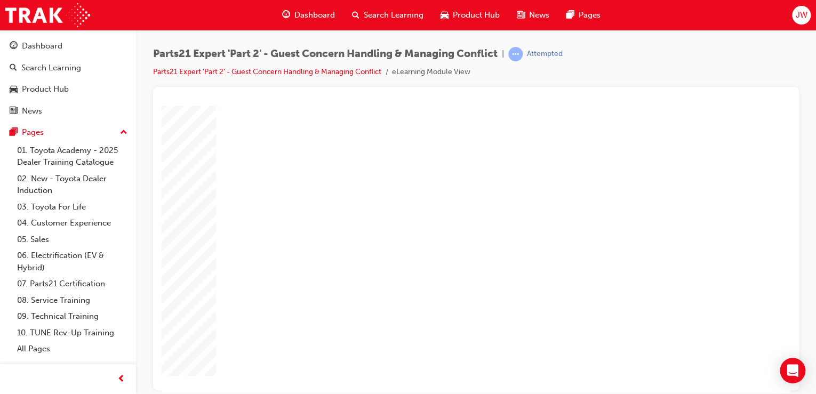
type input "50"
type input "16"
type input "4"
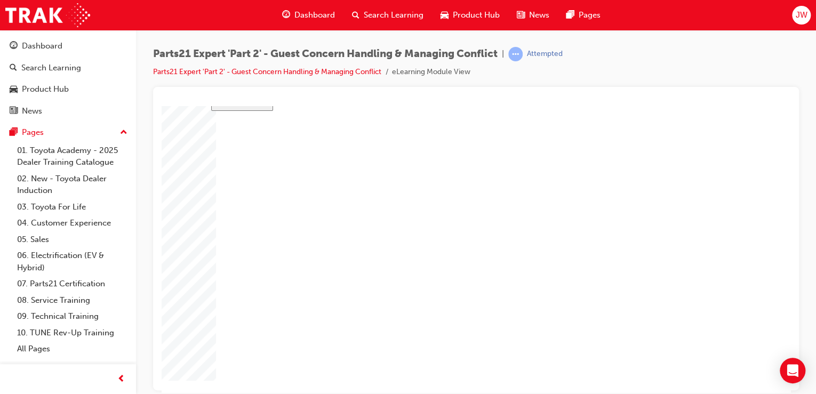
type input "12"
type input "3"
type input "50"
type input "3"
type input "16"
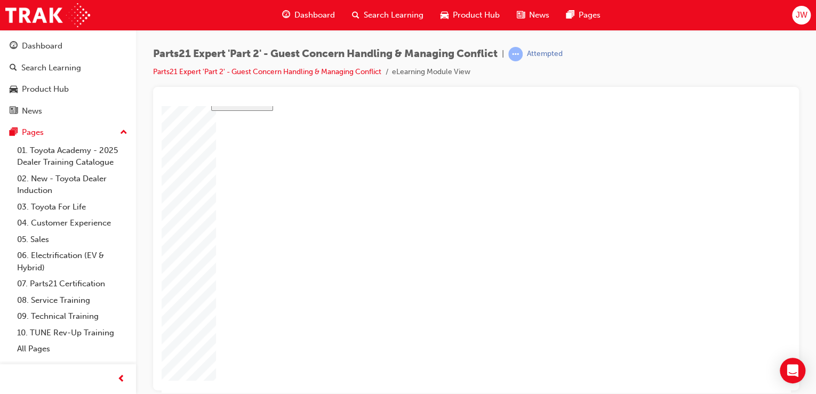
type input "19"
type input "5"
type input "16"
type input "31"
type input "16"
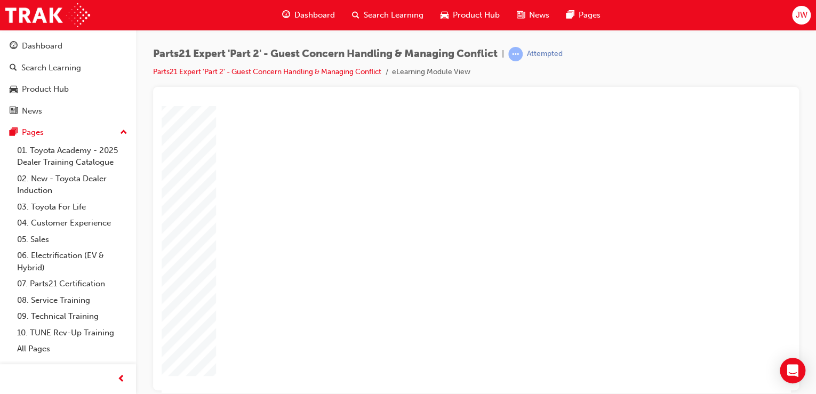
type input "4"
type input "12"
type input "3"
type input "50"
type input "3"
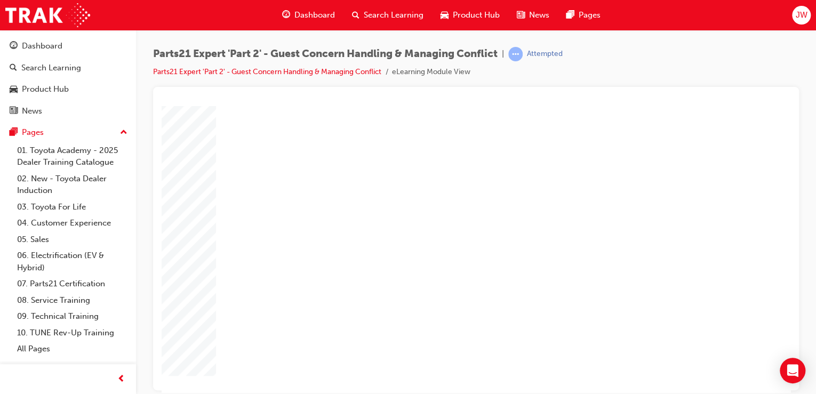
type input "16"
type input "19"
type input "5"
type input "16"
type input "31"
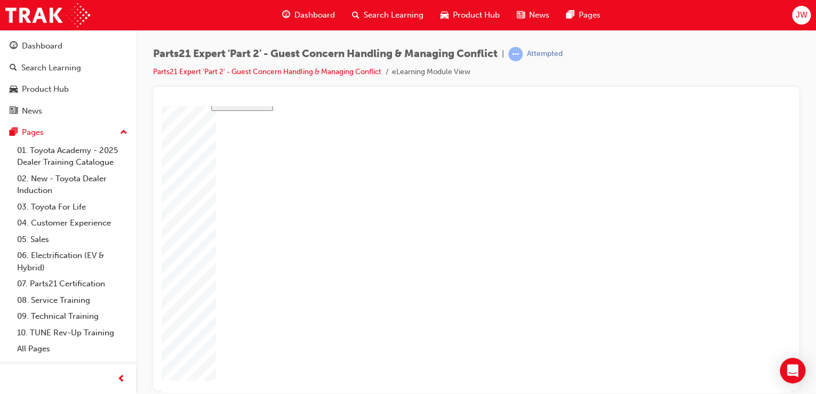
type input "4"
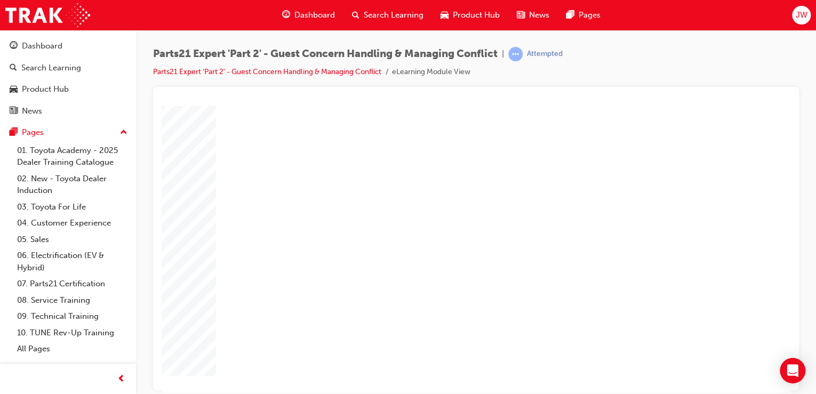
type input "4"
type input "3"
type input "2"
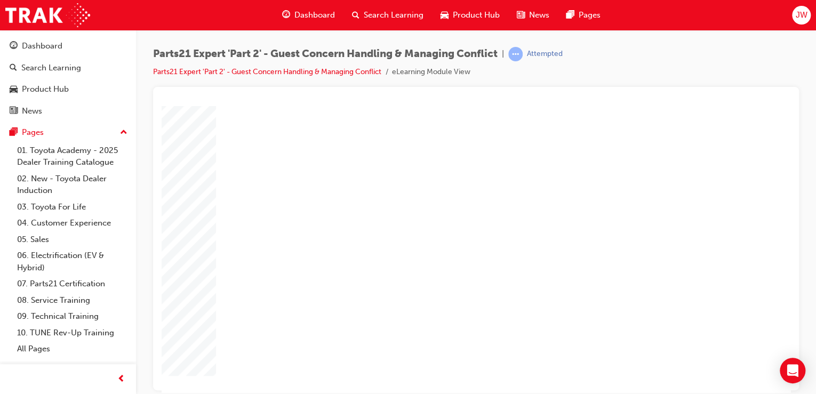
type input "2"
type input "25"
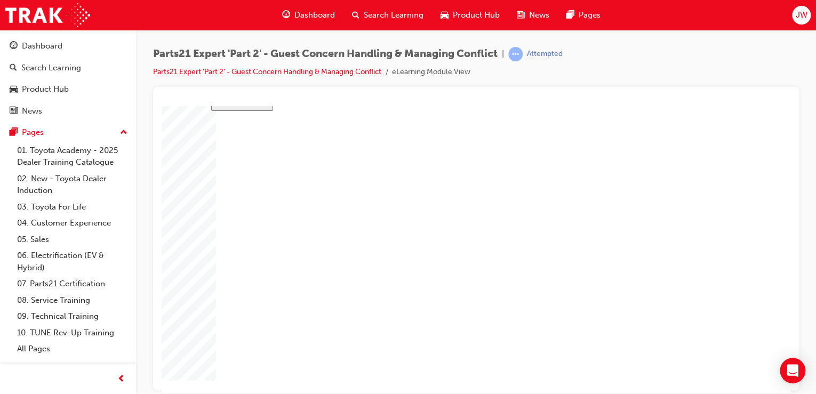
type input "16"
type input "4"
type input "12"
type input "3"
type input "50"
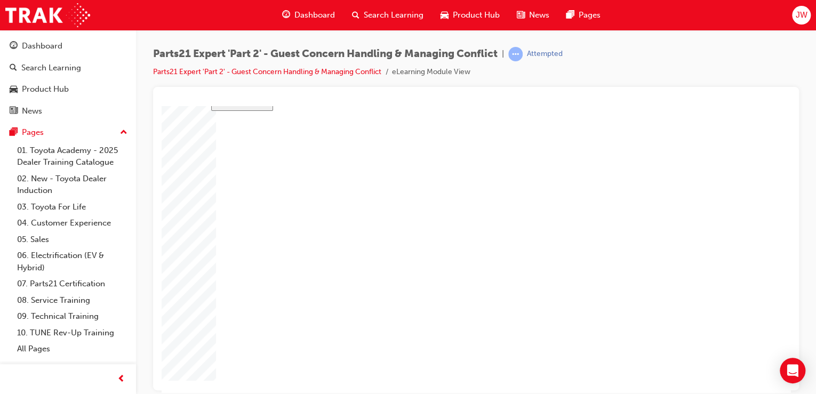
type input "3"
type input "16"
type input "19"
type input "4"
type input "16"
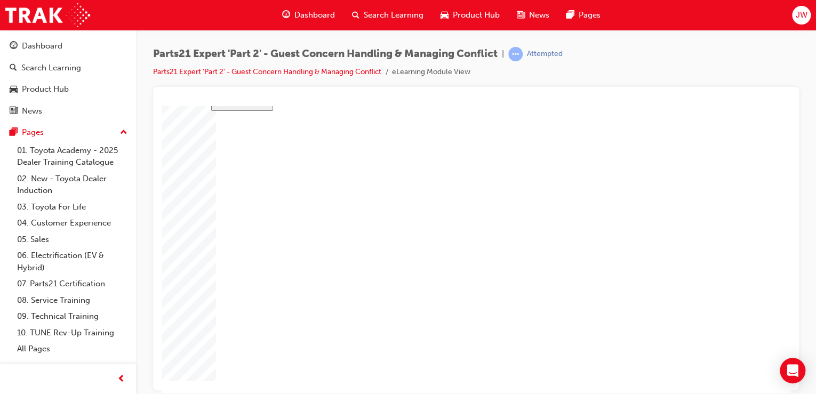
type input "25"
type input "16"
type input "4"
type input "12"
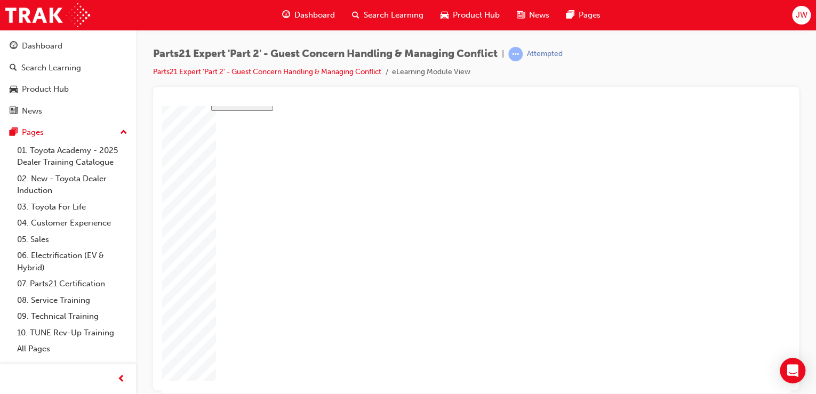
type input "3"
type input "50"
type input "3"
type input "16"
type input "19"
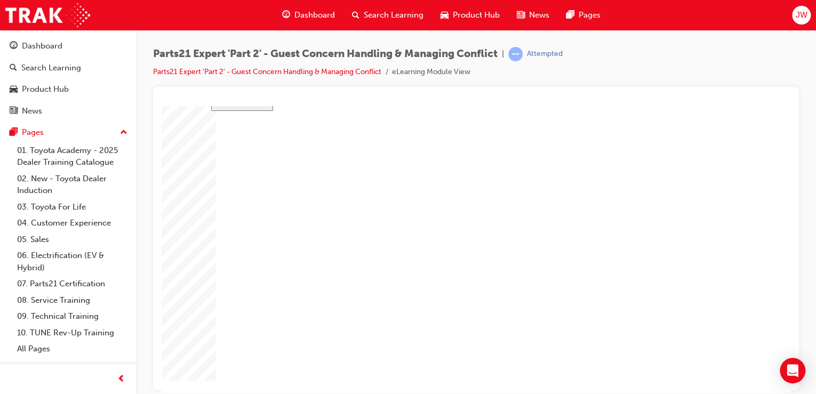
type input "4"
type input "16"
type input "25"
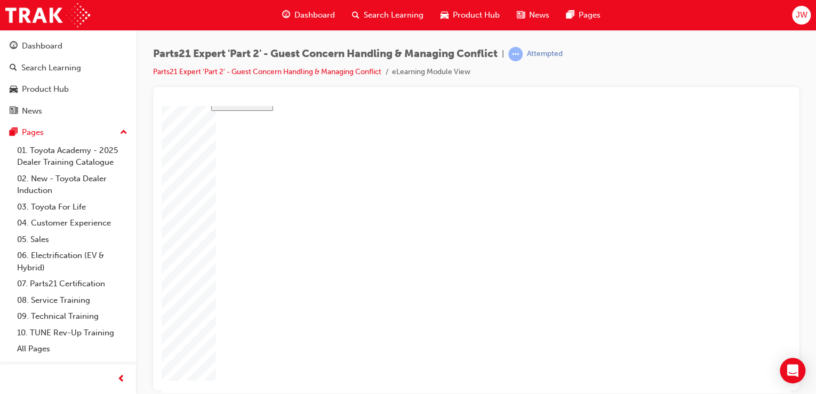
type input "2"
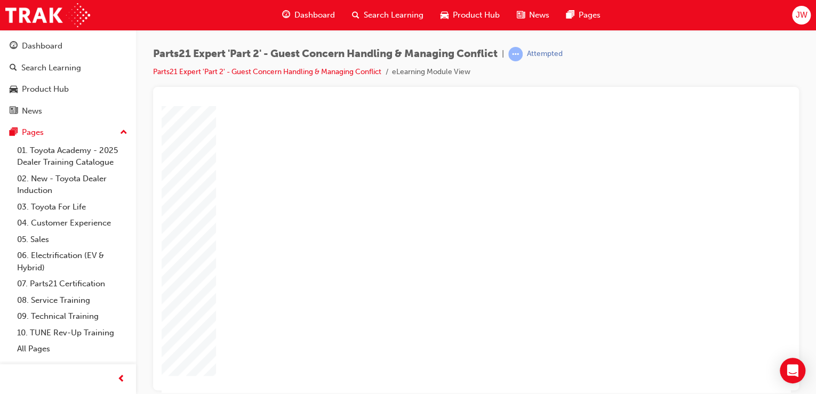
type input "5"
type input "3"
type input "33"
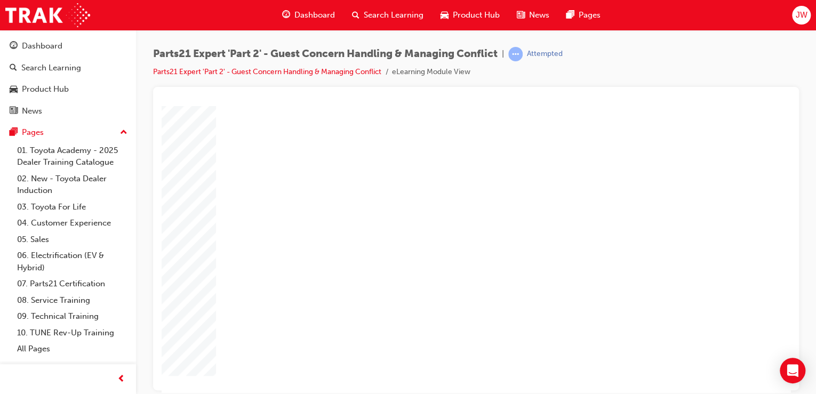
type input "33"
type input "16"
type input "4"
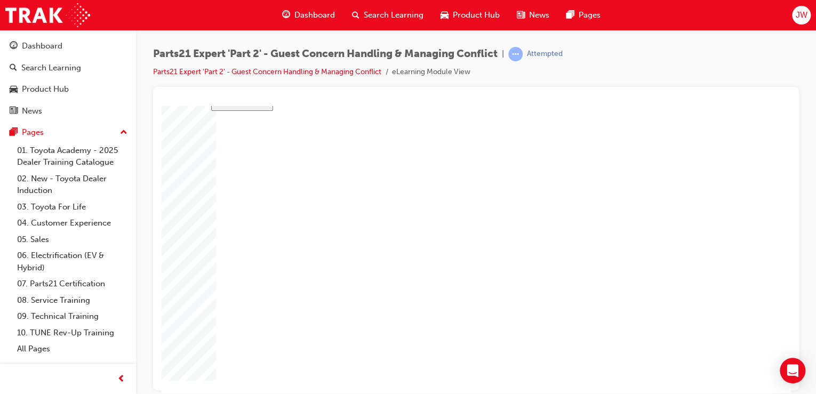
type input "12"
type input "2"
type input "33"
type input "3"
type input "16"
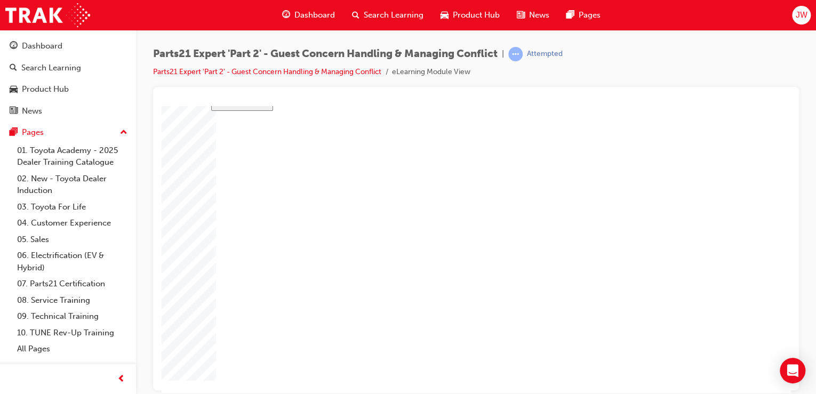
type input "19"
type input "4"
type input "16"
type input "25"
type input "16"
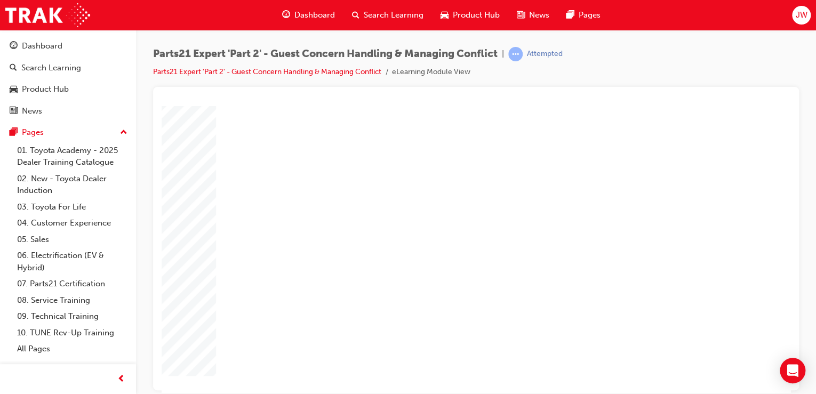
type input "4"
type input "12"
type input "2"
type input "33"
type input "3"
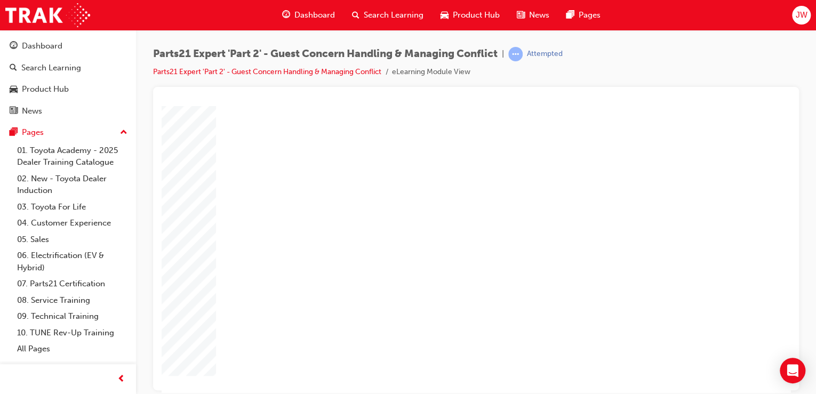
type input "16"
type input "19"
type input "4"
type input "16"
type input "25"
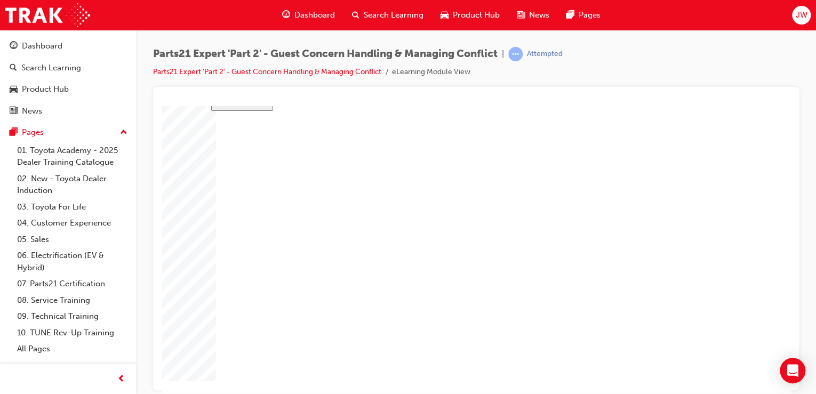
type input "3"
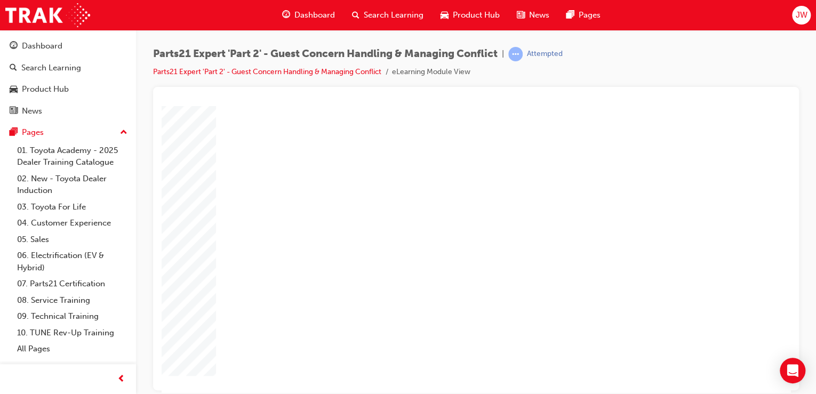
type input "3"
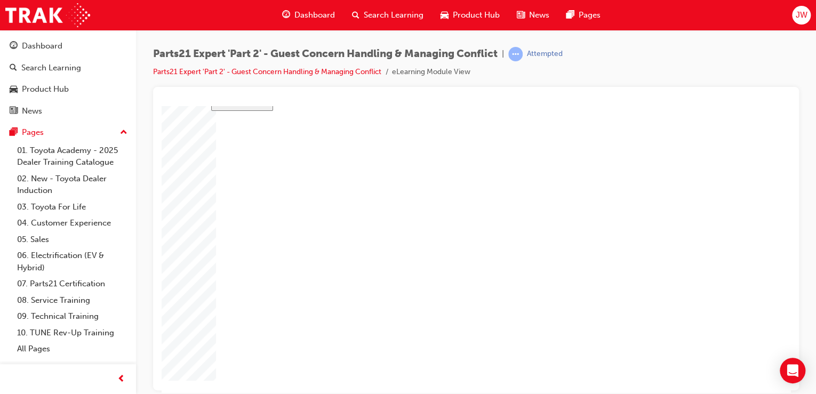
drag, startPoint x: 508, startPoint y: 321, endPoint x: 484, endPoint y: 323, distance: 24.1
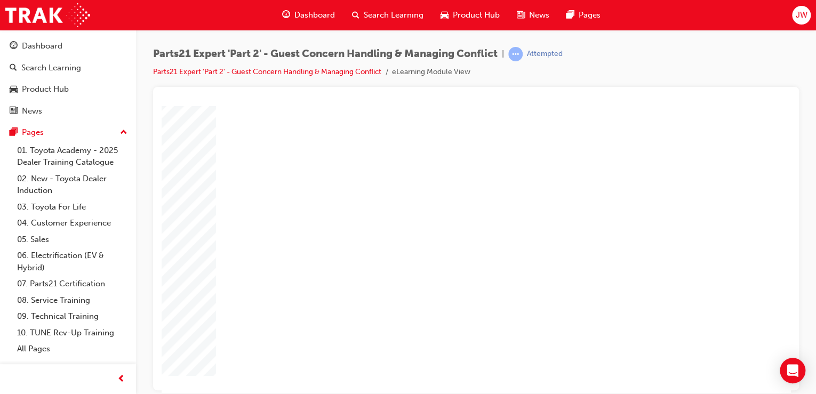
scroll to position [0, 0]
drag, startPoint x: 438, startPoint y: 366, endPoint x: 529, endPoint y: 338, distance: 94.8
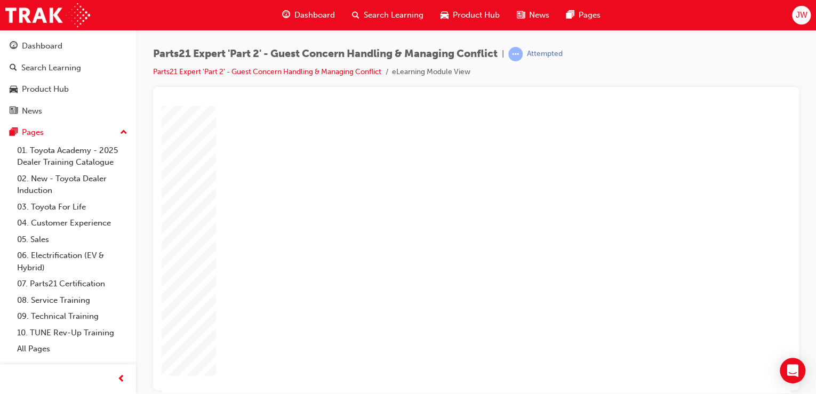
click at [188, 302] on body "slide: Course Completion Rectangle 1 Rectangle 2 That was incorrect, please try…" at bounding box center [476, 190] width 629 height 286
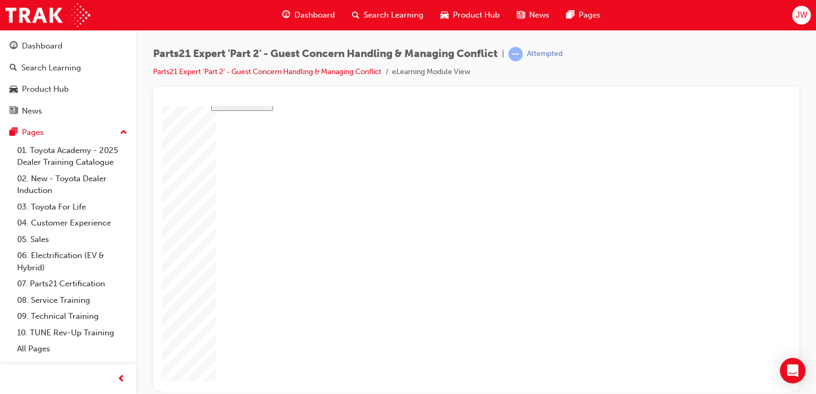
drag, startPoint x: 379, startPoint y: 206, endPoint x: 474, endPoint y: 270, distance: 114.2
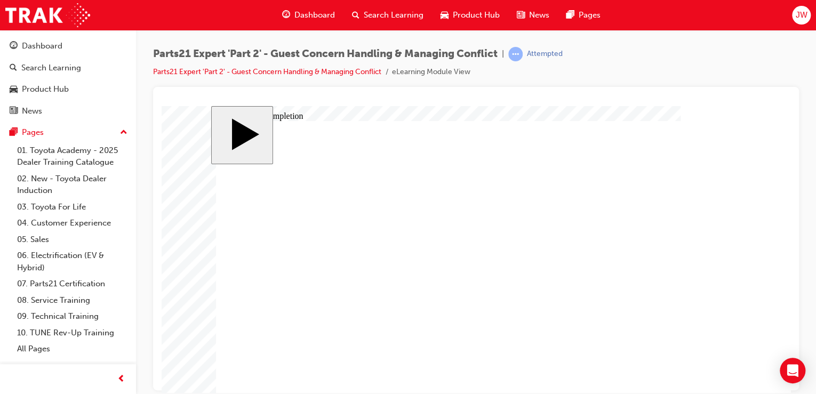
drag, startPoint x: 509, startPoint y: 349, endPoint x: 535, endPoint y: 350, distance: 26.1
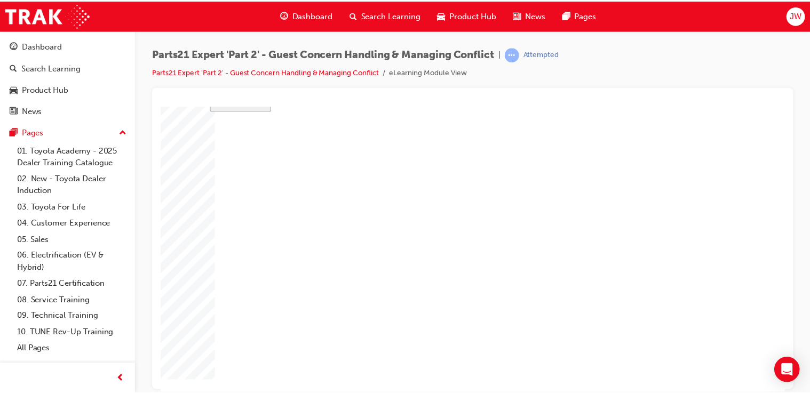
scroll to position [58, 0]
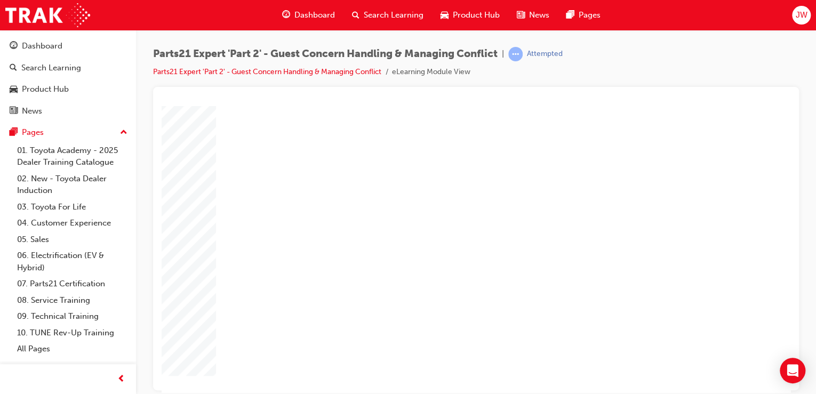
drag, startPoint x: 536, startPoint y: 301, endPoint x: 517, endPoint y: 305, distance: 19.0
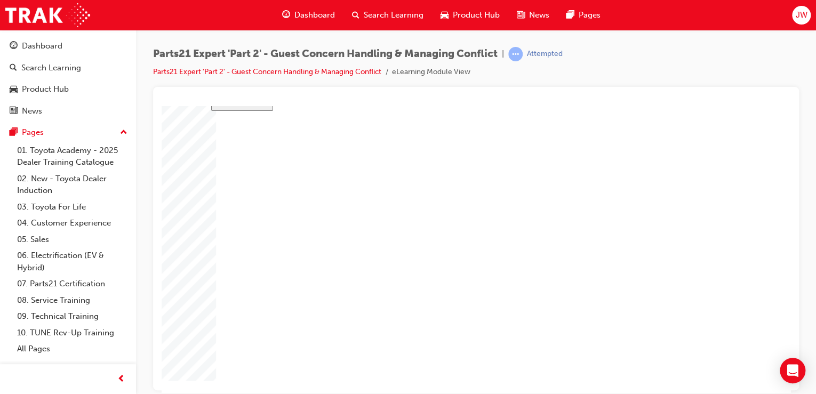
drag, startPoint x: 445, startPoint y: 358, endPoint x: 454, endPoint y: 356, distance: 9.3
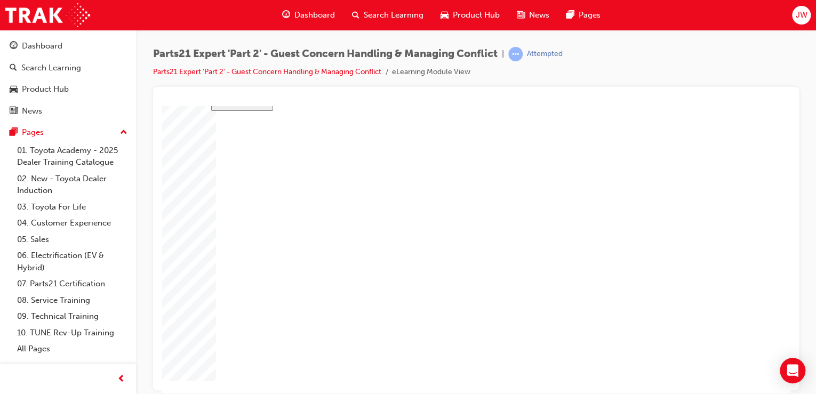
drag, startPoint x: 517, startPoint y: 293, endPoint x: 492, endPoint y: 295, distance: 24.6
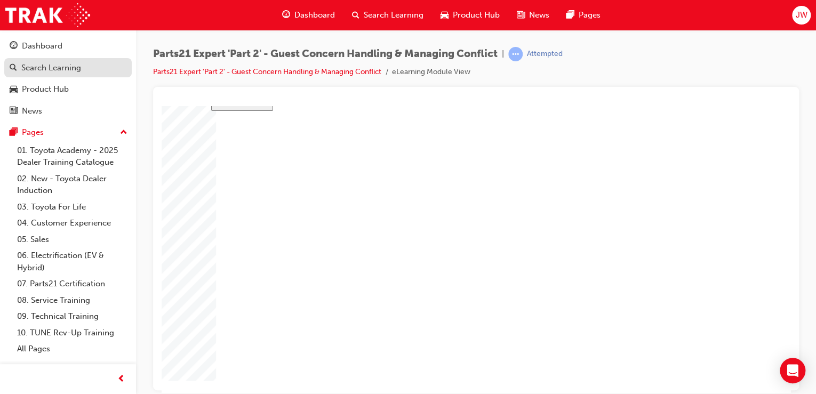
click at [68, 71] on div "Search Learning" at bounding box center [51, 68] width 60 height 12
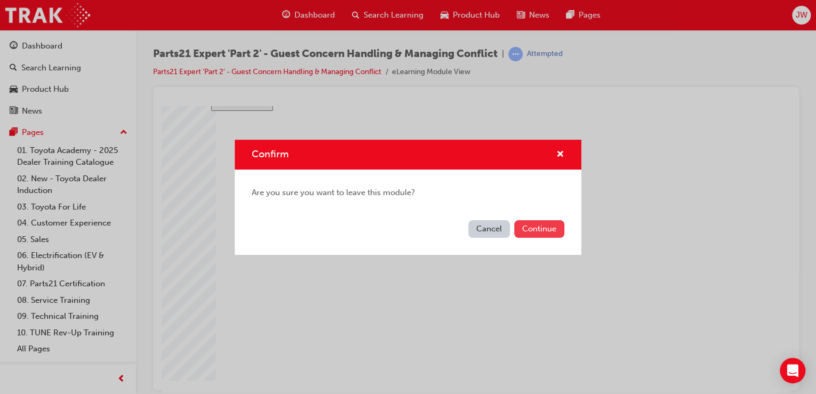
click at [555, 236] on button "Continue" at bounding box center [539, 229] width 50 height 18
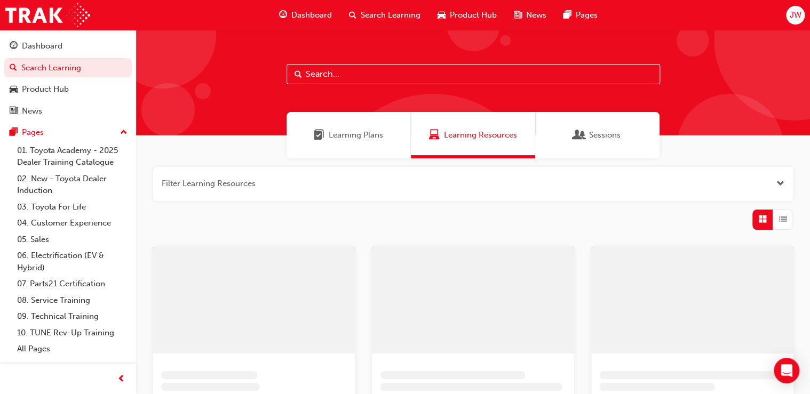
click at [352, 71] on input "text" at bounding box center [472, 74] width 373 height 20
drag, startPoint x: 372, startPoint y: 75, endPoint x: 228, endPoint y: 74, distance: 144.0
click at [229, 74] on div "service fill rate" at bounding box center [473, 83] width 674 height 106
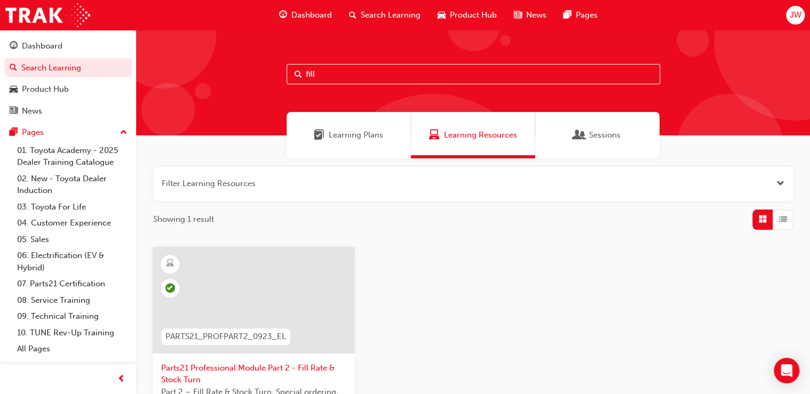
click at [336, 67] on input "fill" at bounding box center [472, 74] width 373 height 20
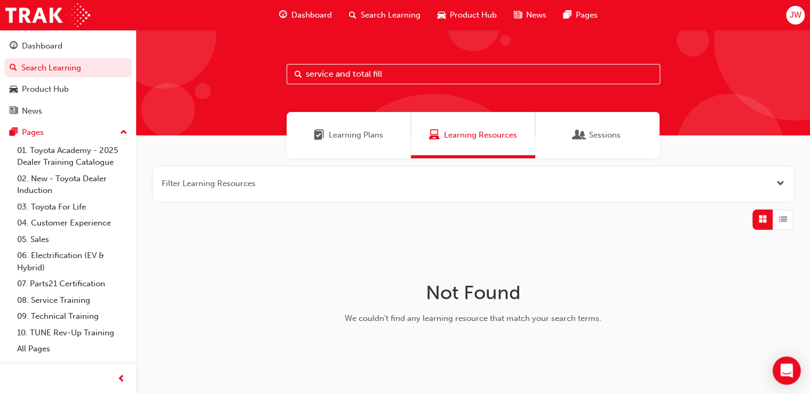
click at [791, 375] on icon "Open Intercom Messenger" at bounding box center [786, 371] width 14 height 14
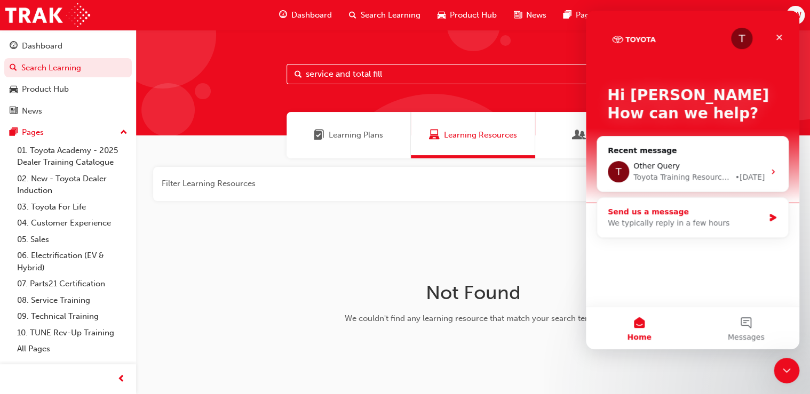
click at [646, 213] on div "Send us a message" at bounding box center [685, 211] width 156 height 11
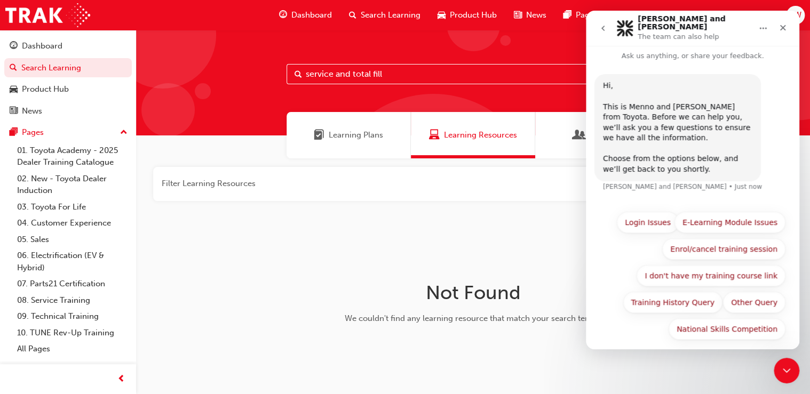
scroll to position [5, 0]
click at [788, 370] on icon "Close Intercom Messenger" at bounding box center [784, 369] width 13 height 13
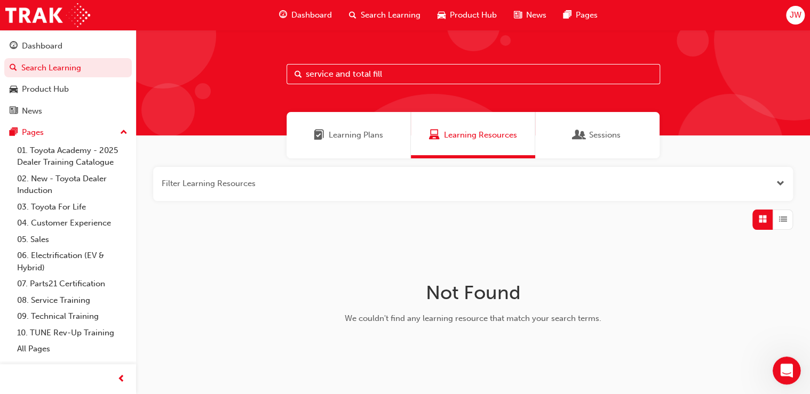
scroll to position [0, 0]
click at [785, 367] on icon "Open Intercom Messenger" at bounding box center [784, 369] width 7 height 9
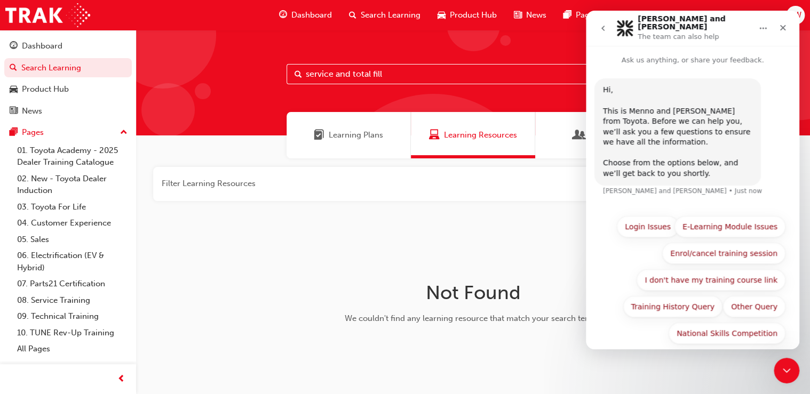
click at [406, 237] on div "Filter Learning Resources Not Found We couldn't find any learning resource that…" at bounding box center [473, 267] width 674 height 218
click at [729, 226] on button "E-Learning Module Issues" at bounding box center [729, 226] width 111 height 21
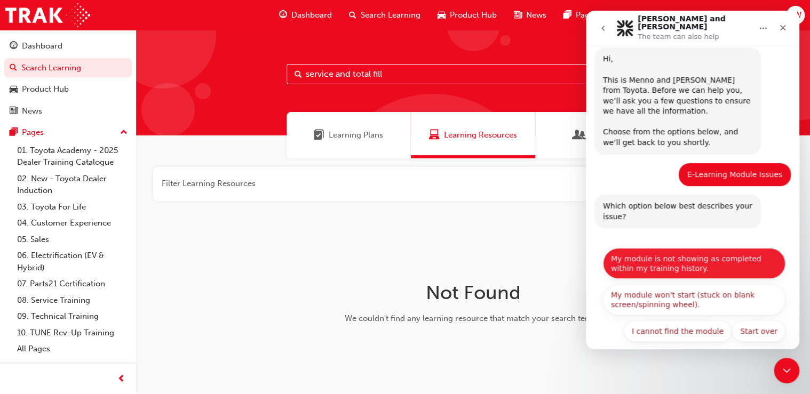
scroll to position [34, 0]
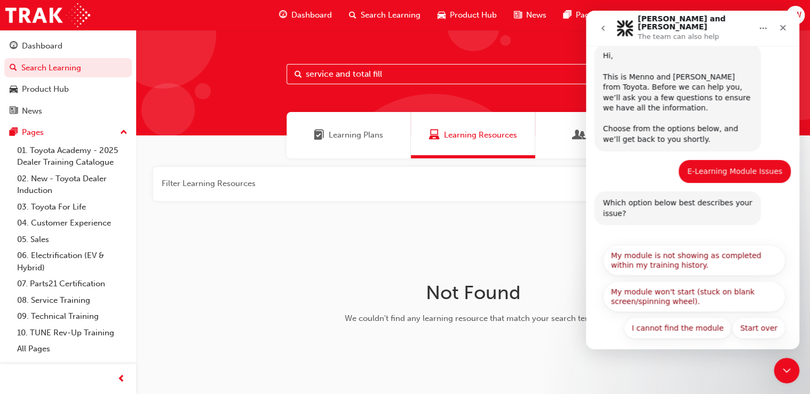
click at [773, 335] on div "Start over My module is not showing as completed within my training history. My…" at bounding box center [692, 294] width 186 height 99
click at [761, 322] on button "Start over" at bounding box center [758, 327] width 53 height 21
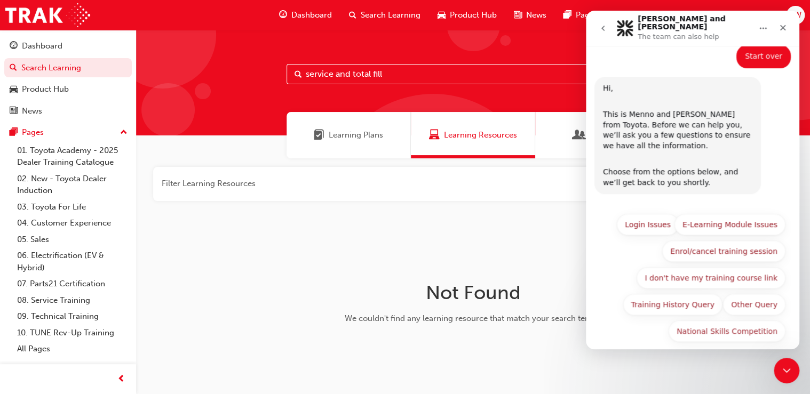
scroll to position [226, 0]
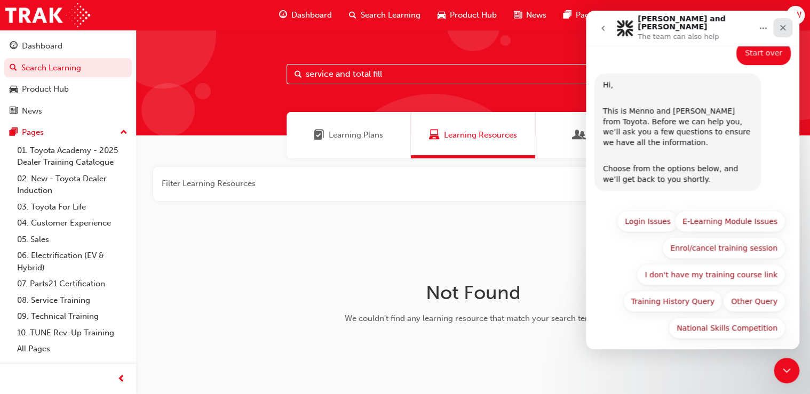
click at [775, 26] on div "Close" at bounding box center [782, 27] width 19 height 19
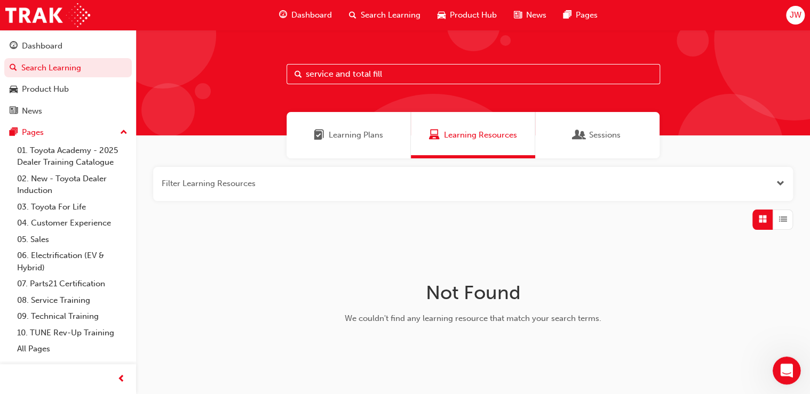
click at [773, 361] on div "Open Intercom Messenger" at bounding box center [784, 368] width 35 height 35
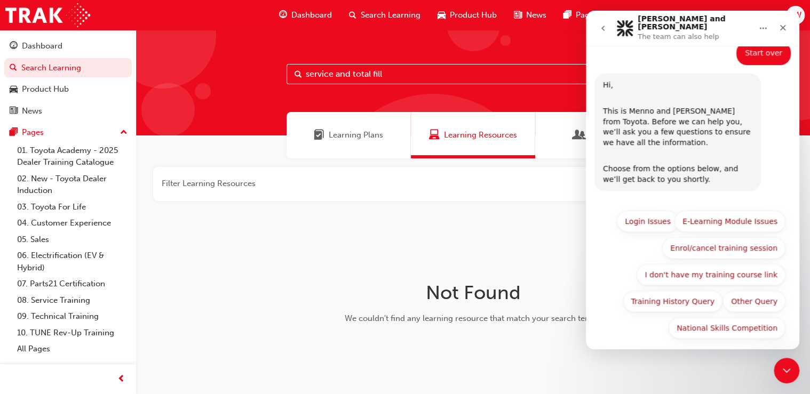
click at [758, 26] on button "Home" at bounding box center [763, 28] width 20 height 20
click at [599, 267] on div "National Skills Competition Login Issues E-Learning Module Issues Enrol/cancel …" at bounding box center [692, 277] width 186 height 133
click at [782, 25] on icon "Close" at bounding box center [783, 28] width 6 height 6
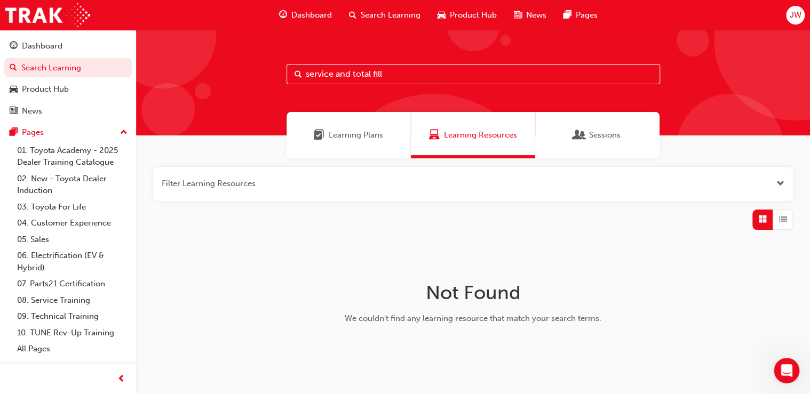
click at [791, 15] on span "JW" at bounding box center [795, 15] width 12 height 12
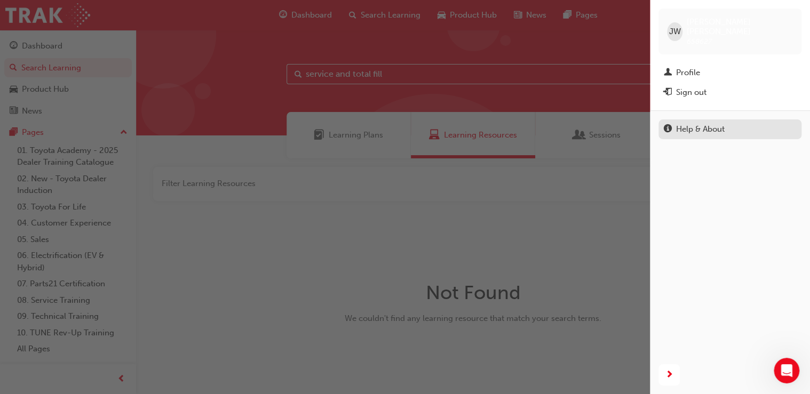
click at [682, 123] on div "Help & About" at bounding box center [700, 129] width 49 height 12
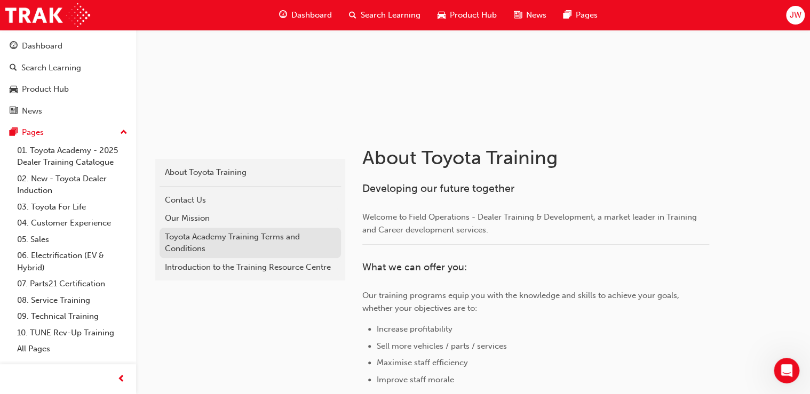
scroll to position [128, 0]
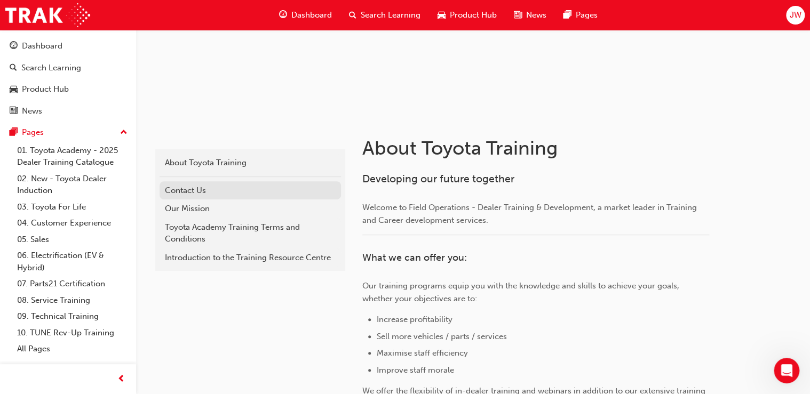
click at [197, 191] on div "Contact Us" at bounding box center [250, 191] width 171 height 12
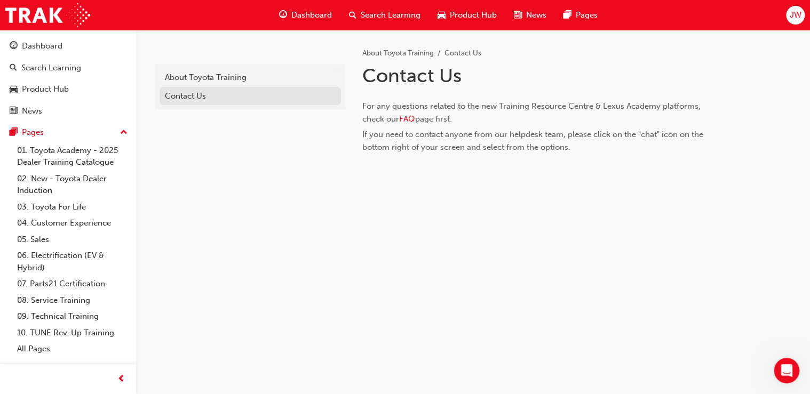
click at [183, 91] on div "Contact Us" at bounding box center [250, 96] width 171 height 12
click at [188, 77] on div "About Toyota Training" at bounding box center [250, 77] width 171 height 12
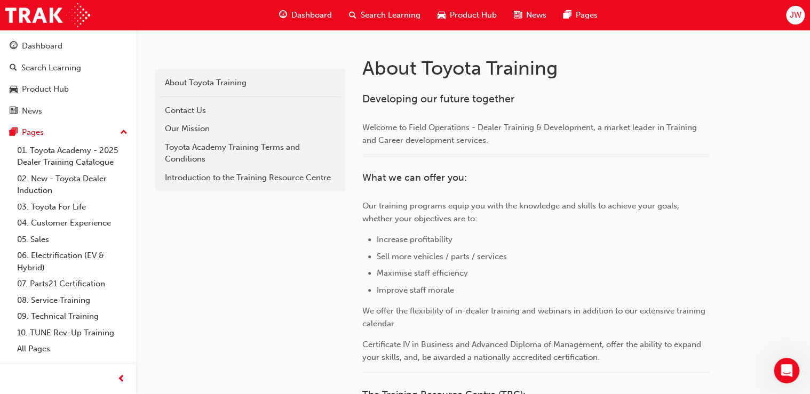
scroll to position [183, 0]
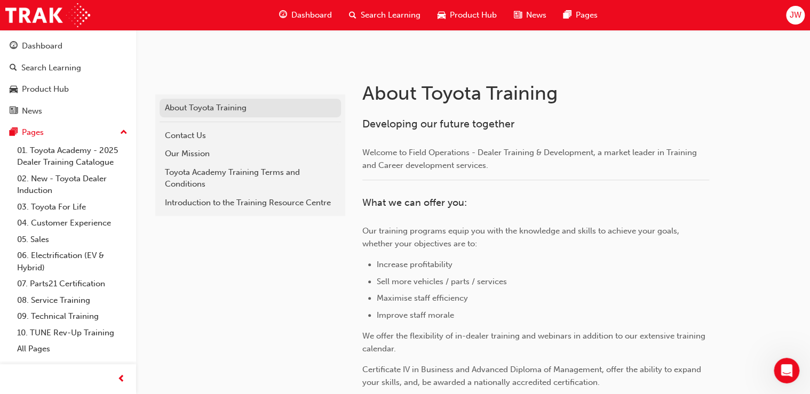
click at [189, 111] on div "About Toyota Training" at bounding box center [250, 108] width 171 height 12
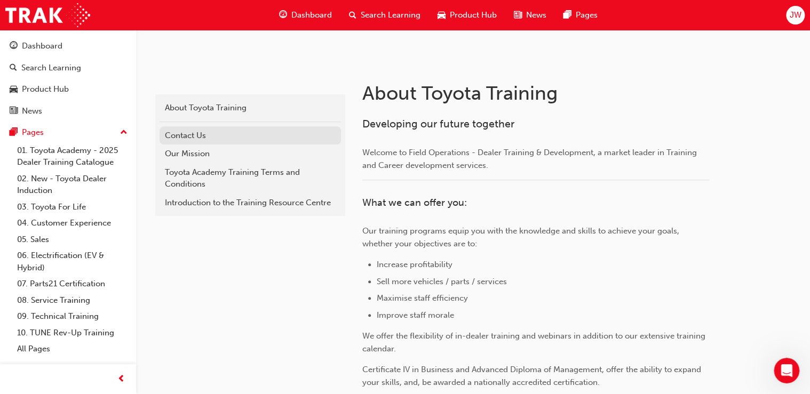
click at [187, 138] on div "Contact Us" at bounding box center [250, 136] width 171 height 12
